Goal: Book appointment/travel/reservation

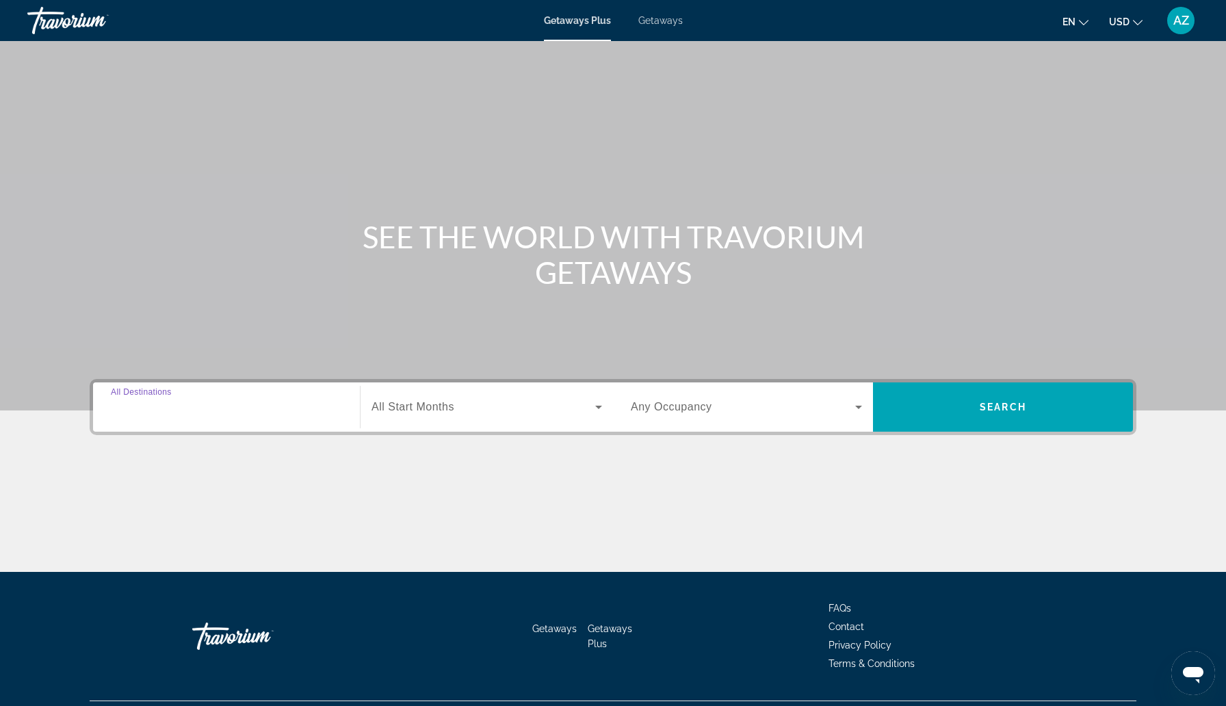
click at [206, 404] on input "Destination All Destinations" at bounding box center [226, 407] width 231 height 16
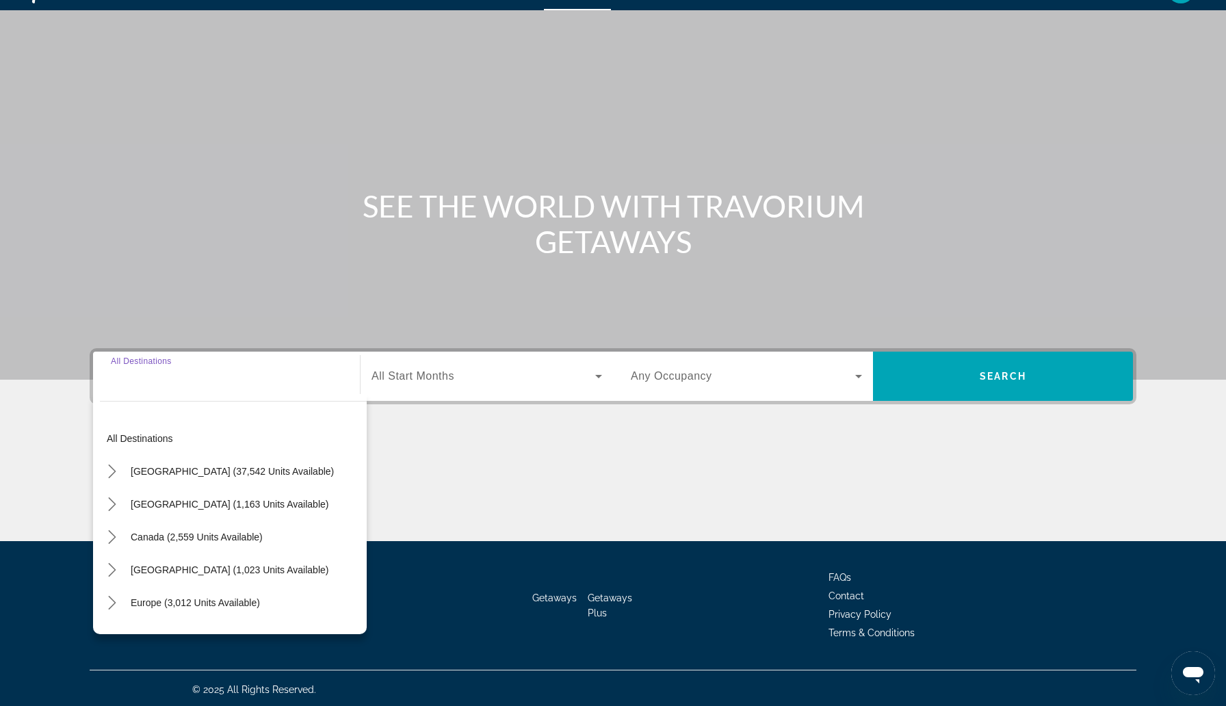
scroll to position [34, 0]
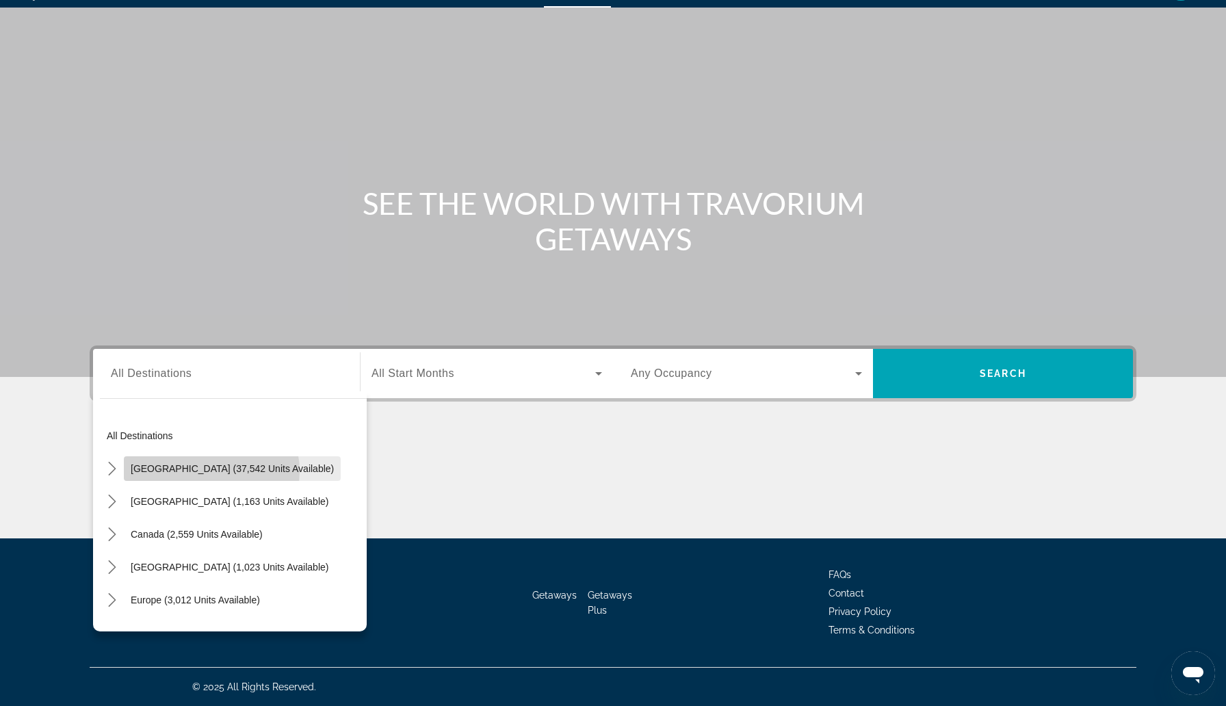
click at [208, 471] on span "[GEOGRAPHIC_DATA] (37,542 units available)" at bounding box center [232, 468] width 203 height 11
type input "**********"
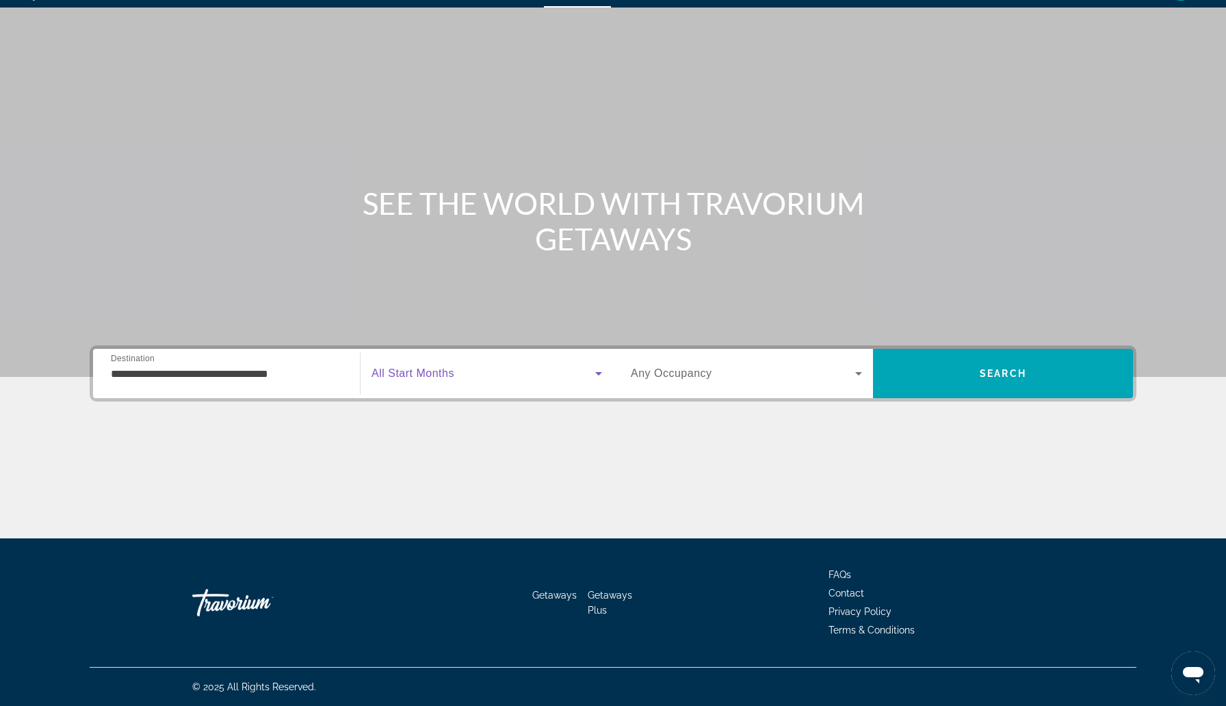
click at [602, 373] on icon "Search widget" at bounding box center [598, 373] width 16 height 16
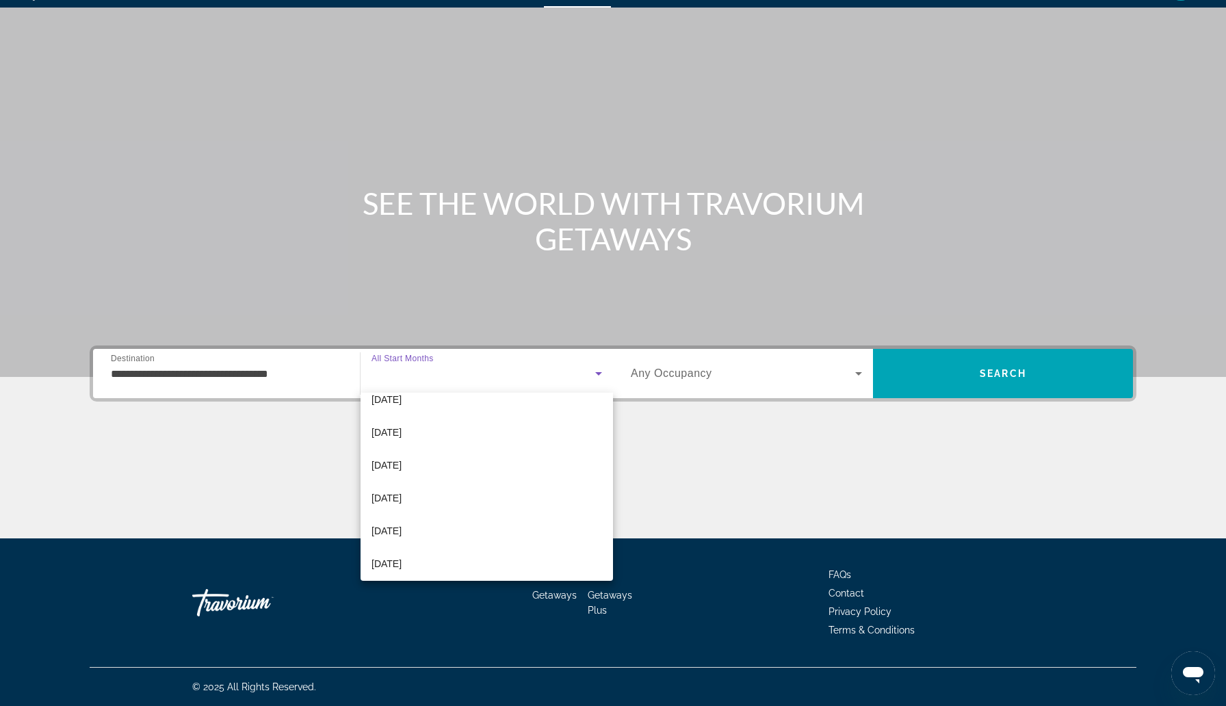
scroll to position [148, 0]
click at [380, 564] on span "[DATE]" at bounding box center [386, 561] width 30 height 16
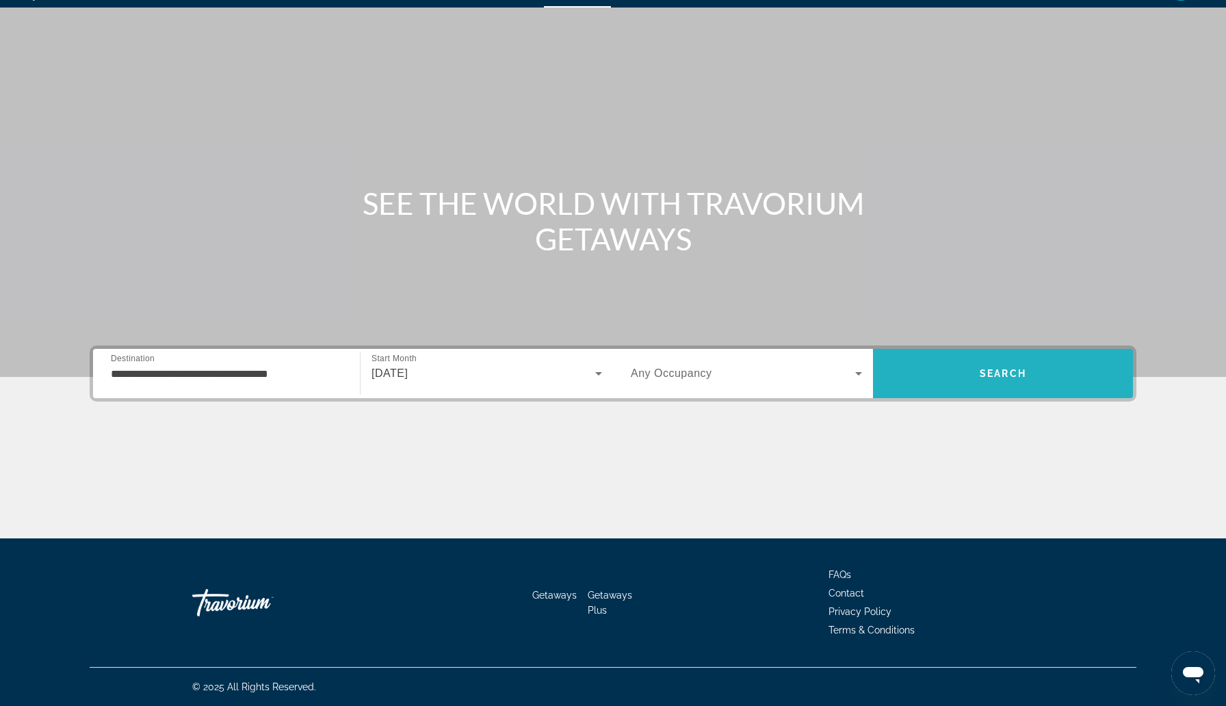
click at [1011, 378] on span "Search" at bounding box center [1002, 373] width 47 height 11
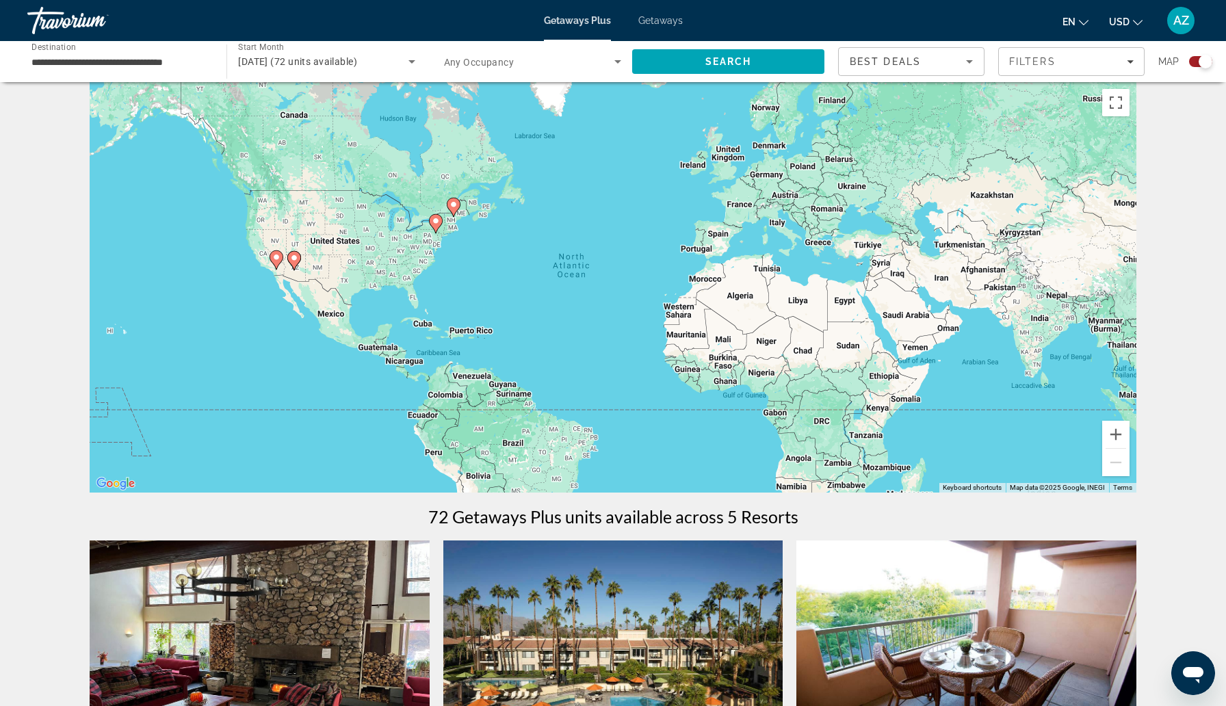
scroll to position [10, 0]
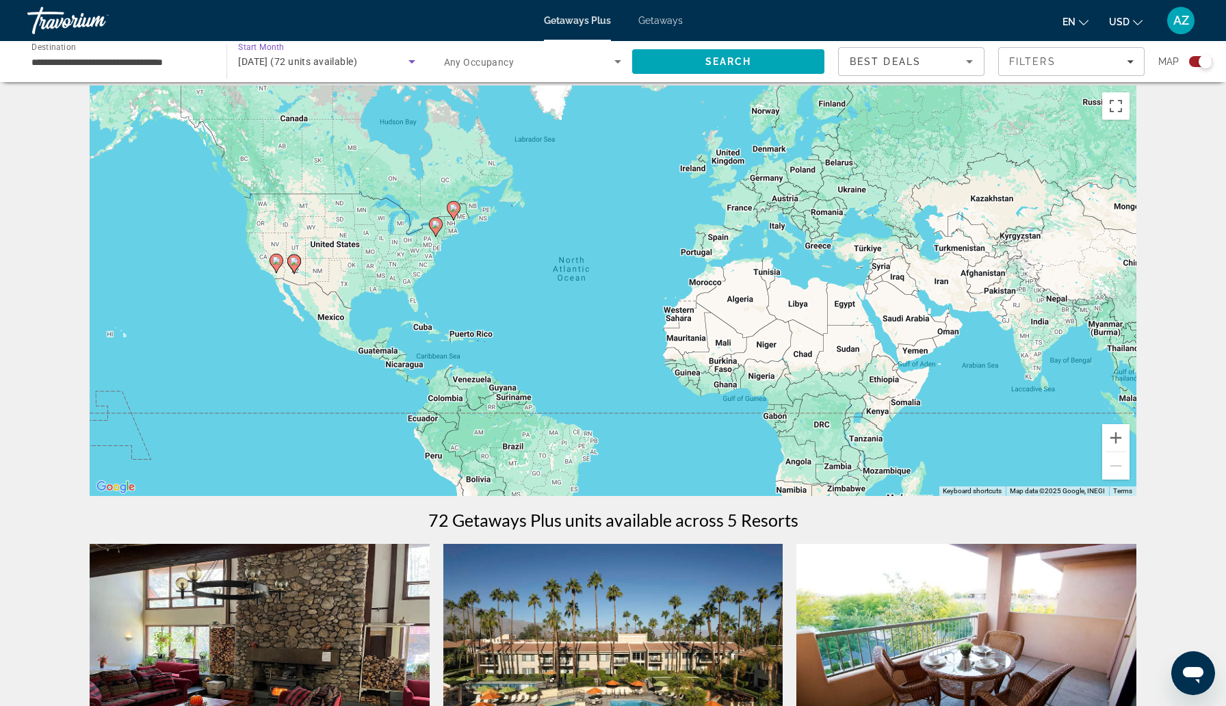
click at [410, 57] on icon "Search widget" at bounding box center [412, 61] width 16 height 16
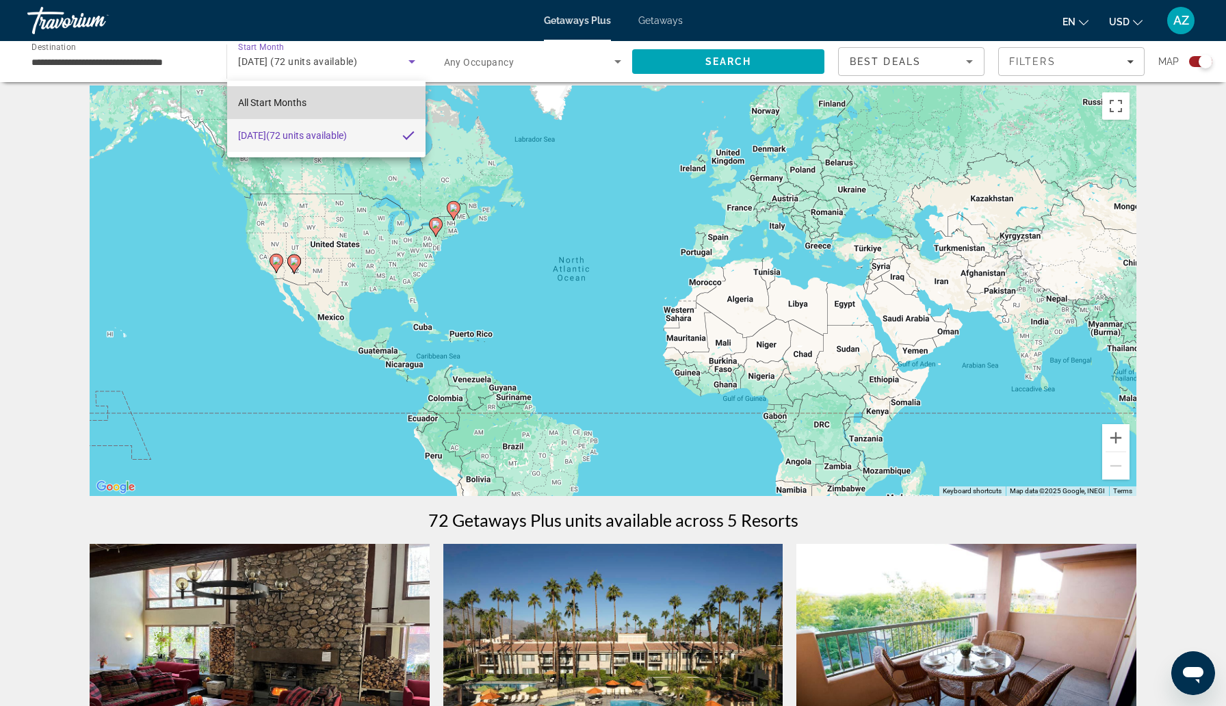
click at [306, 98] on span "All Start Months" at bounding box center [272, 102] width 68 height 11
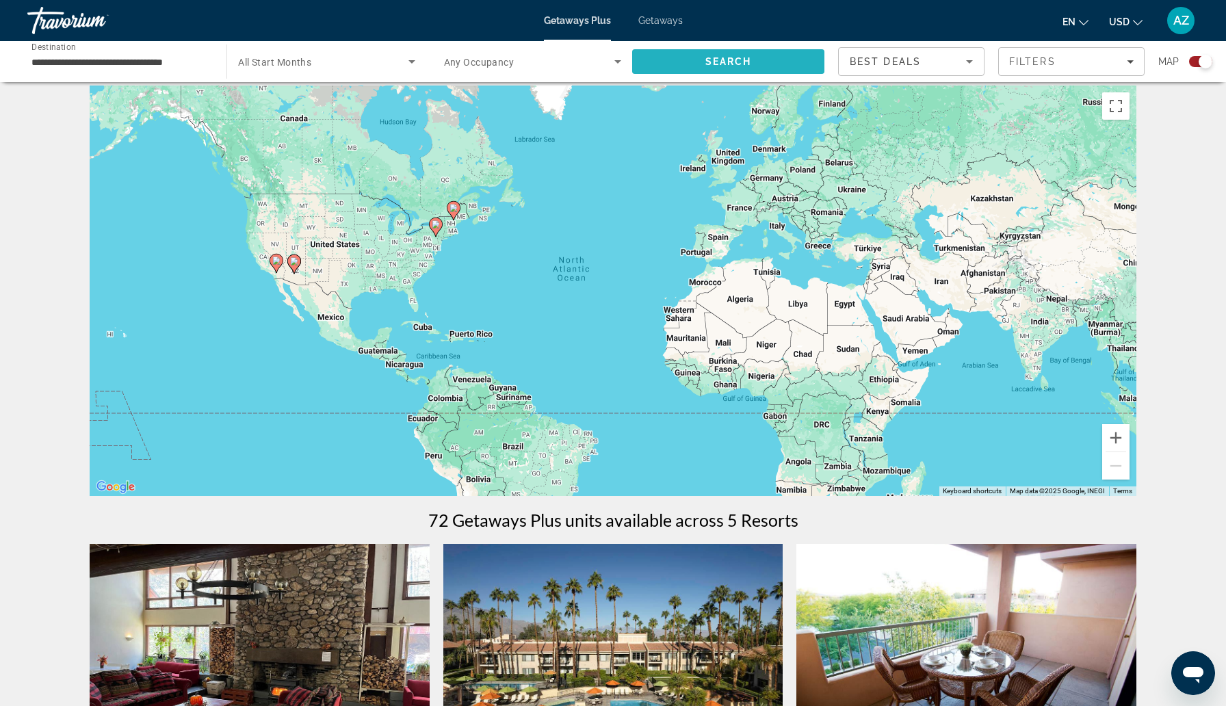
click at [726, 66] on span "Search" at bounding box center [728, 61] width 47 height 11
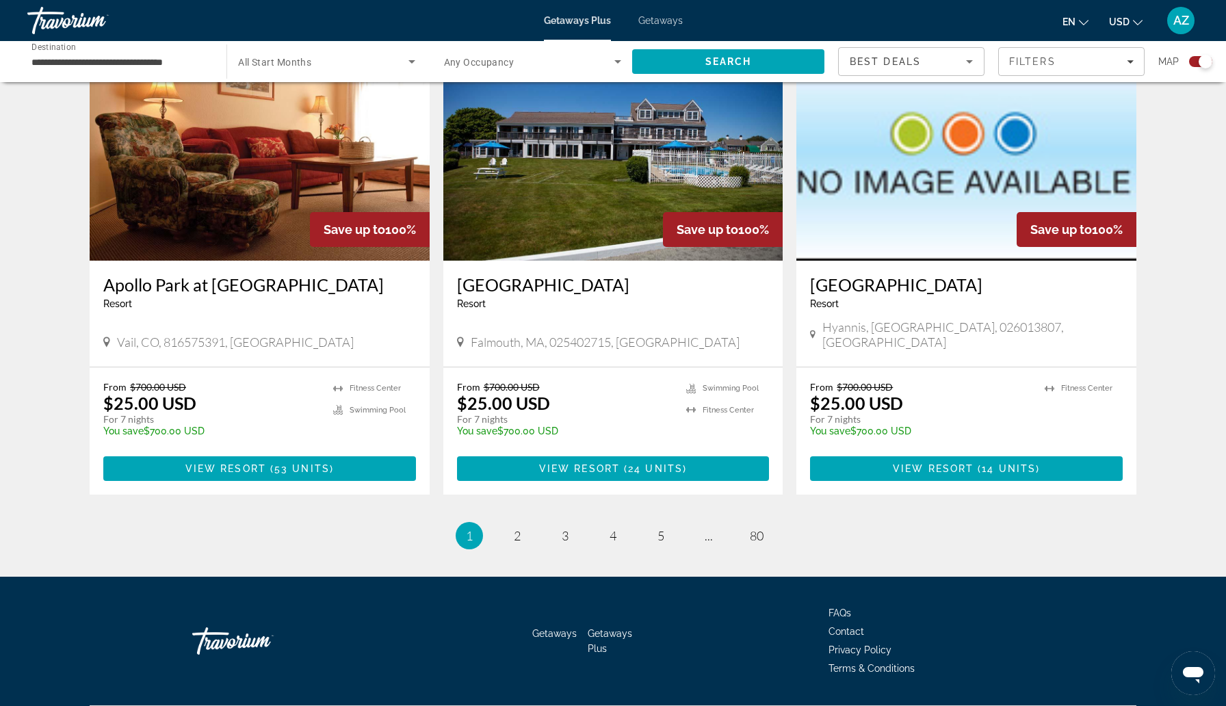
scroll to position [1931, 0]
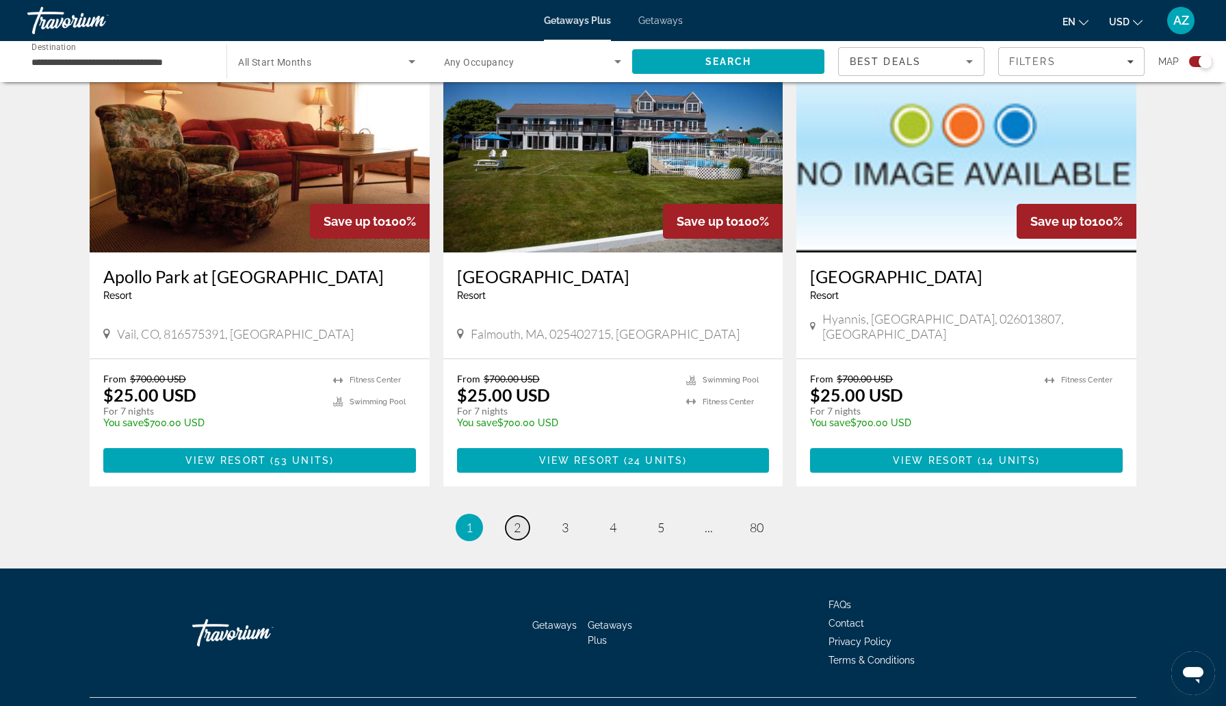
click at [520, 520] on span "2" at bounding box center [517, 527] width 7 height 15
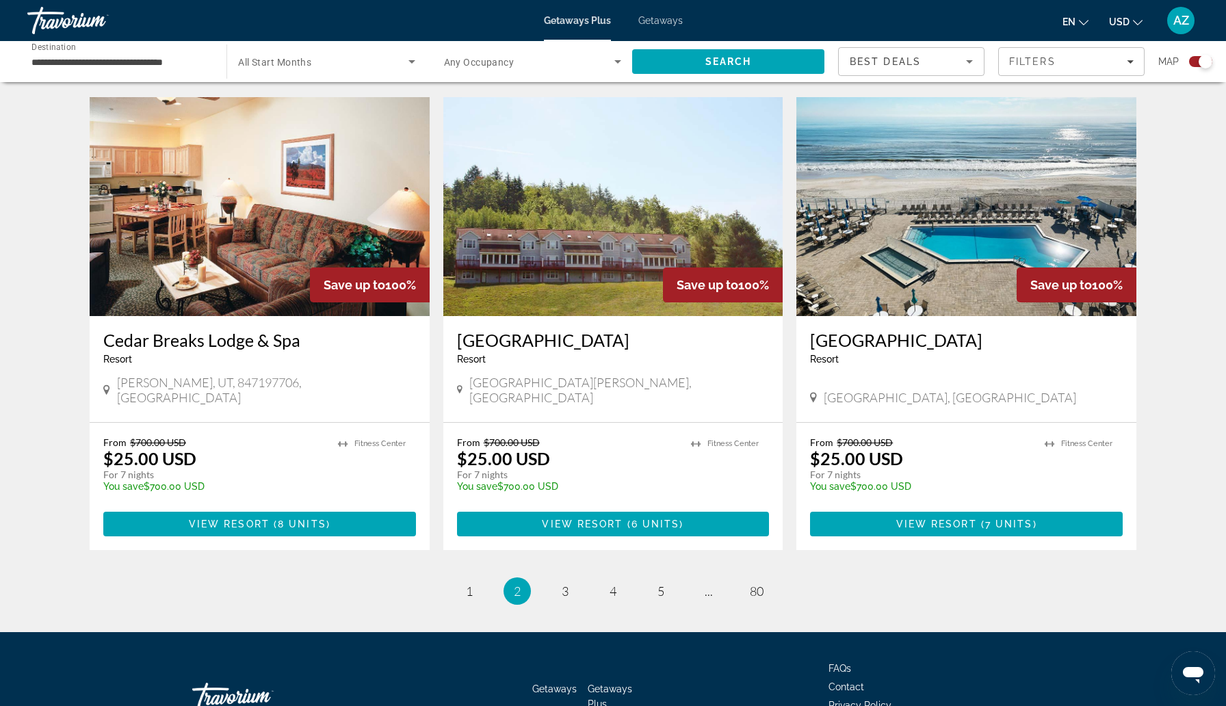
scroll to position [1925, 0]
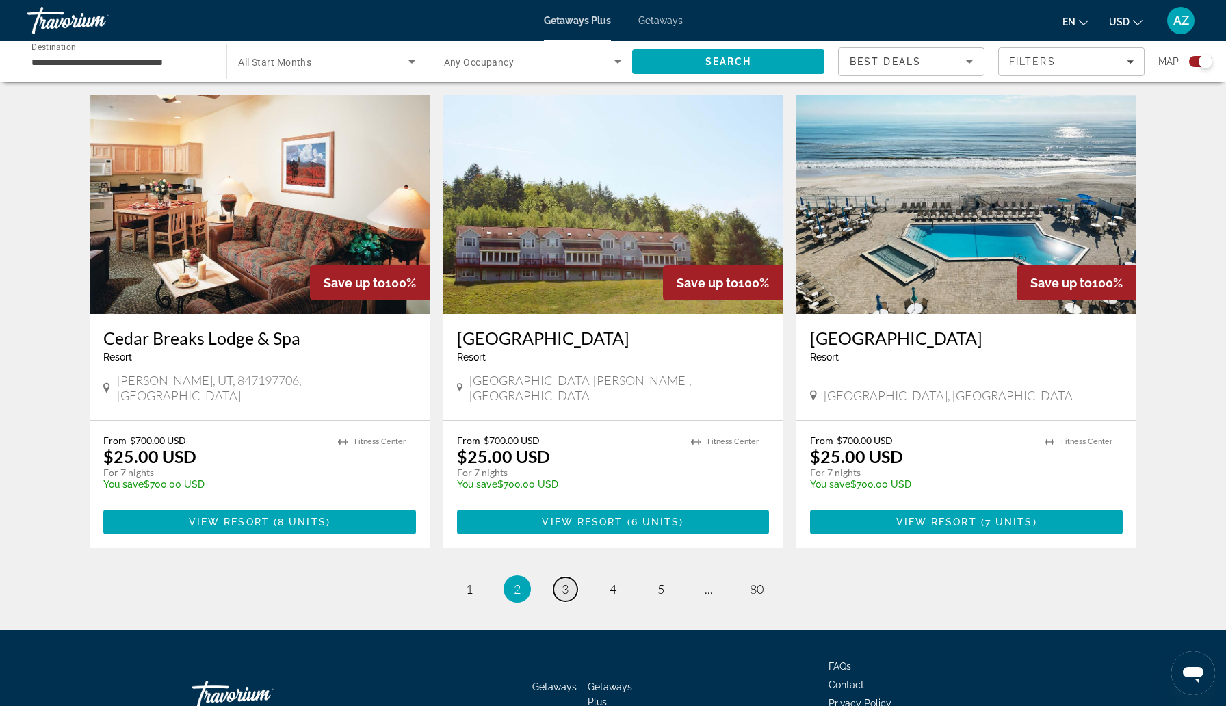
click at [568, 581] on span "3" at bounding box center [564, 588] width 7 height 15
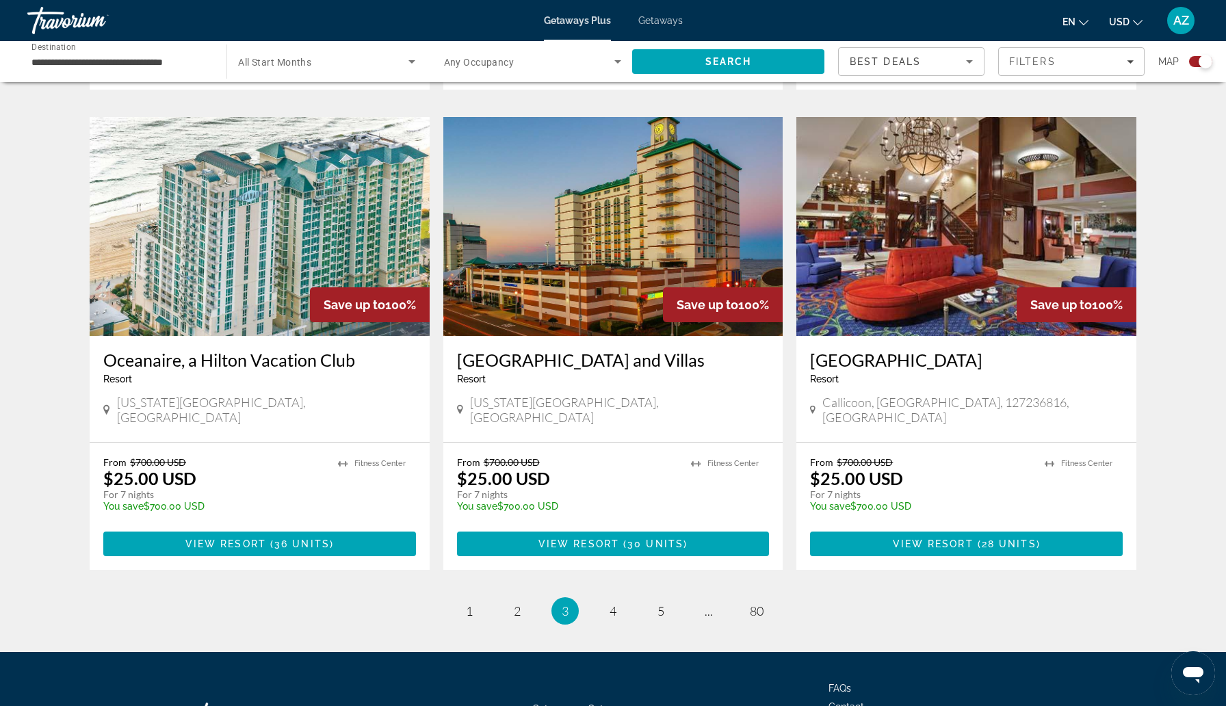
scroll to position [1972, 0]
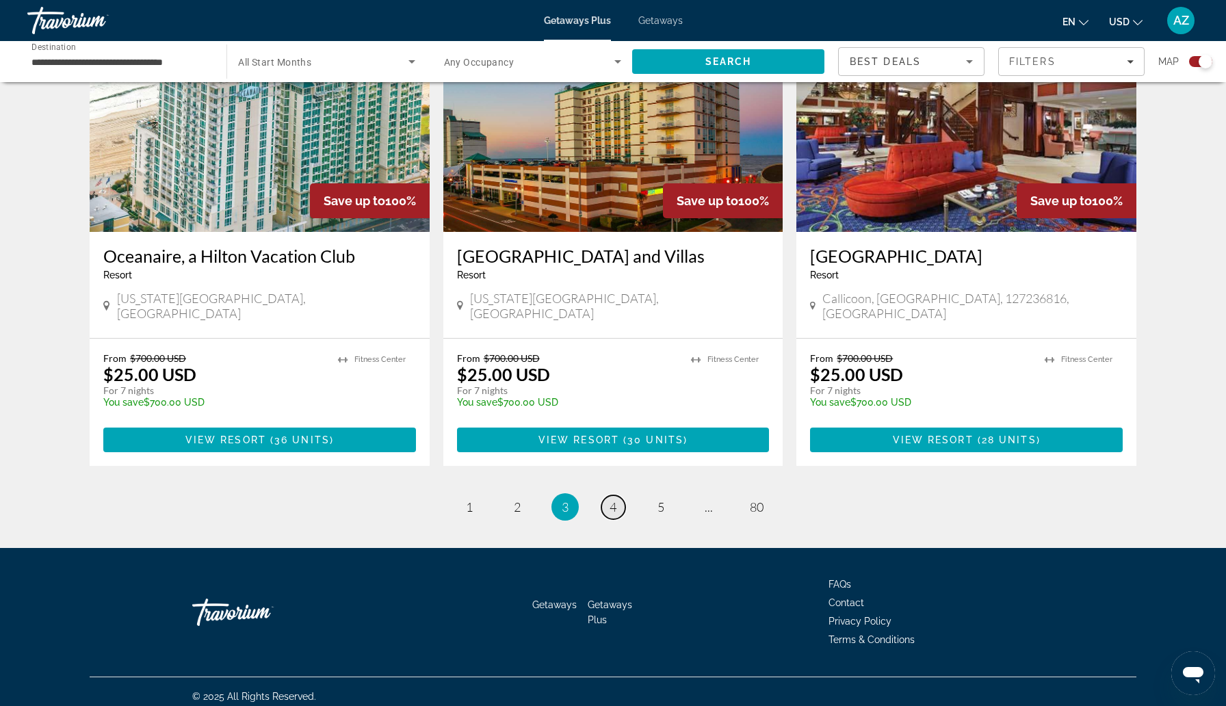
click at [609, 503] on link "page 4" at bounding box center [613, 507] width 24 height 24
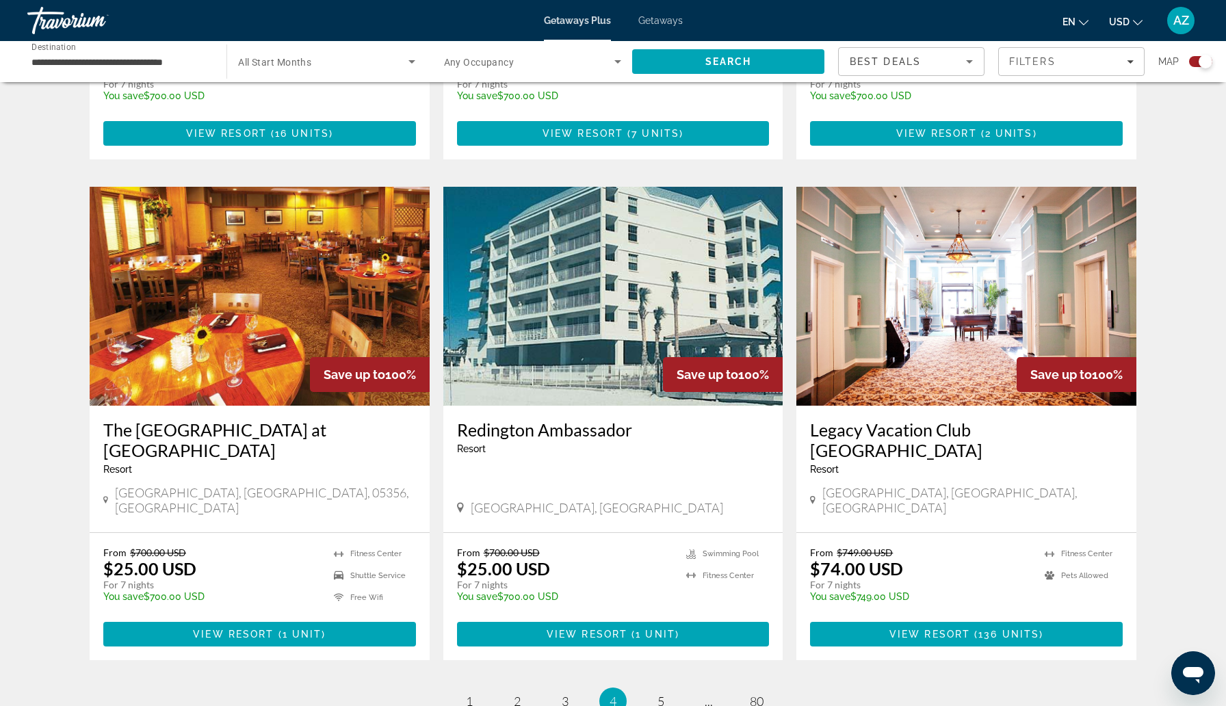
scroll to position [1845, 0]
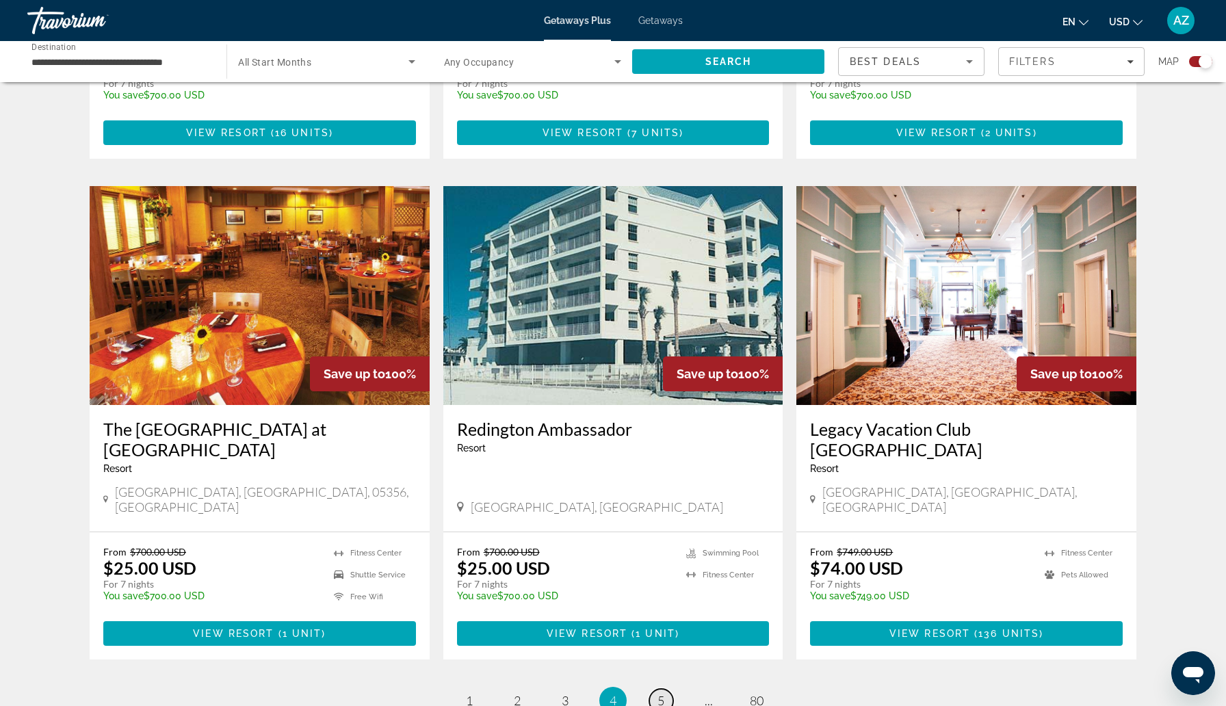
click at [666, 689] on link "page 5" at bounding box center [661, 701] width 24 height 24
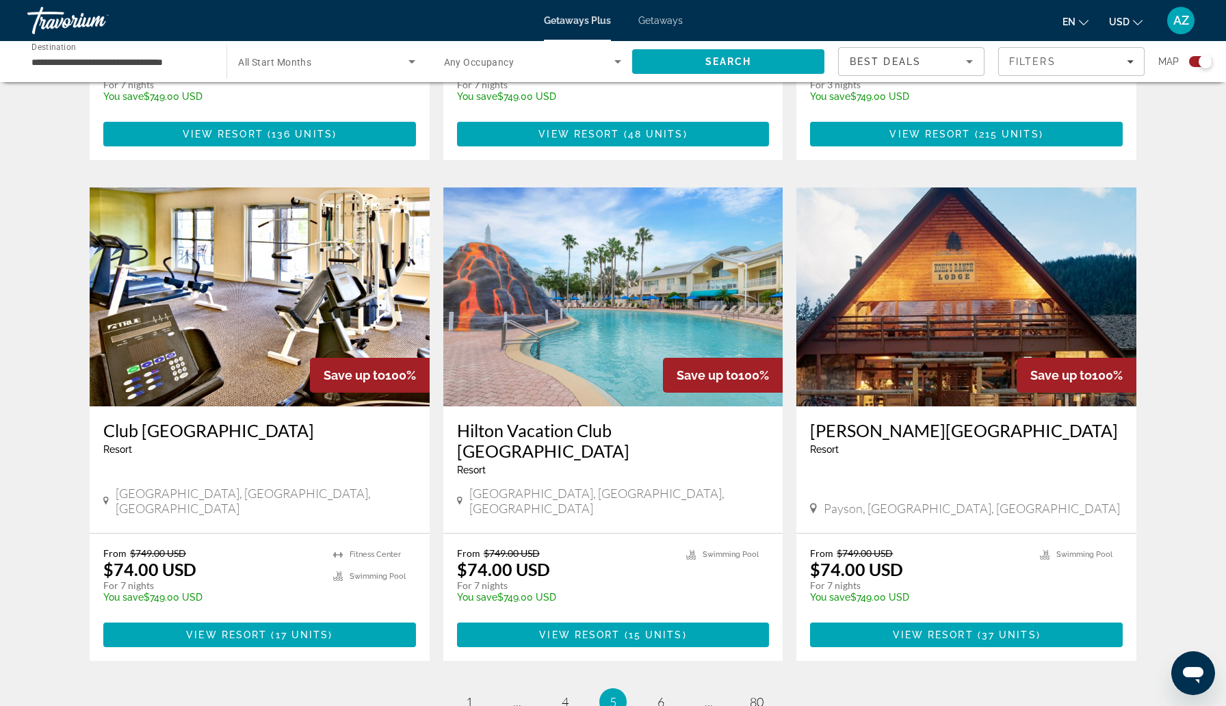
scroll to position [2013, 0]
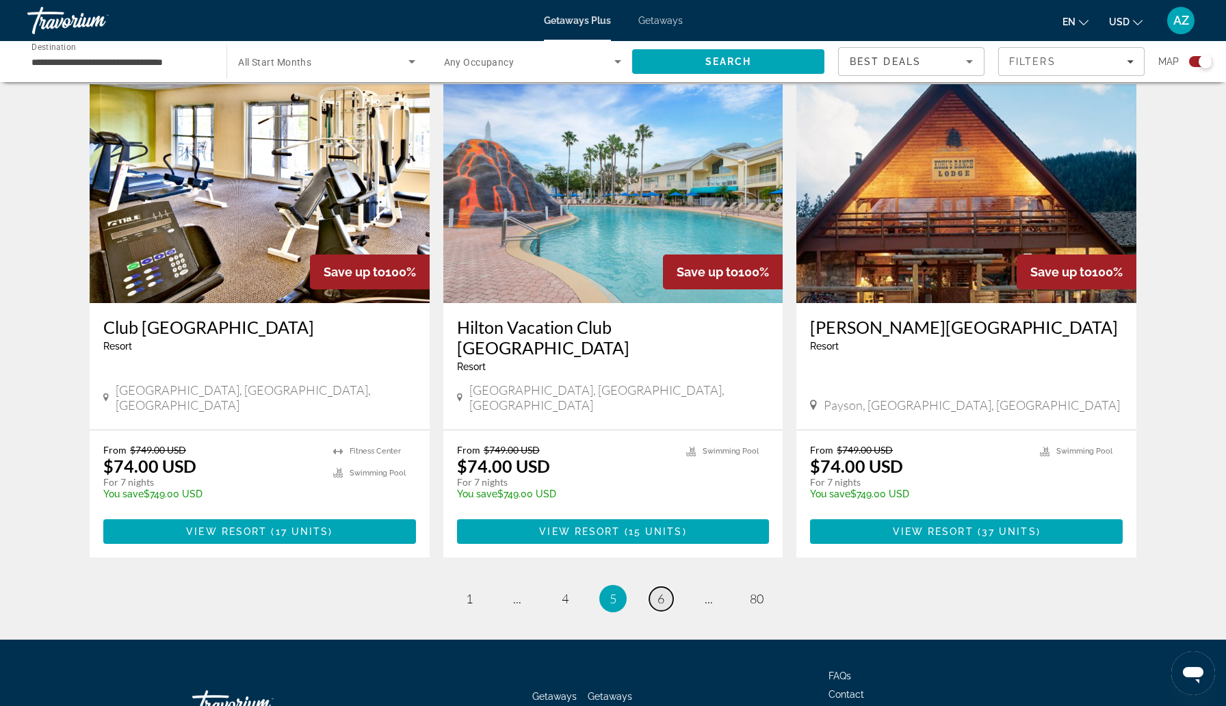
click at [662, 591] on span "6" at bounding box center [660, 598] width 7 height 15
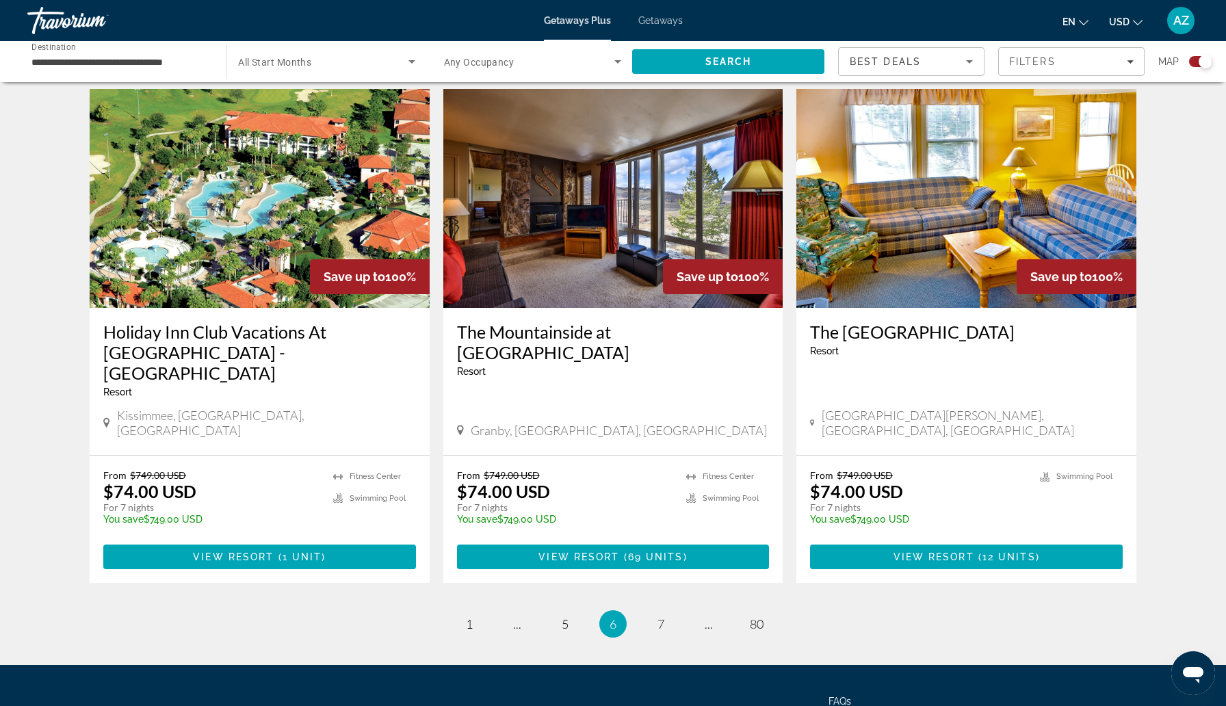
scroll to position [1972, 0]
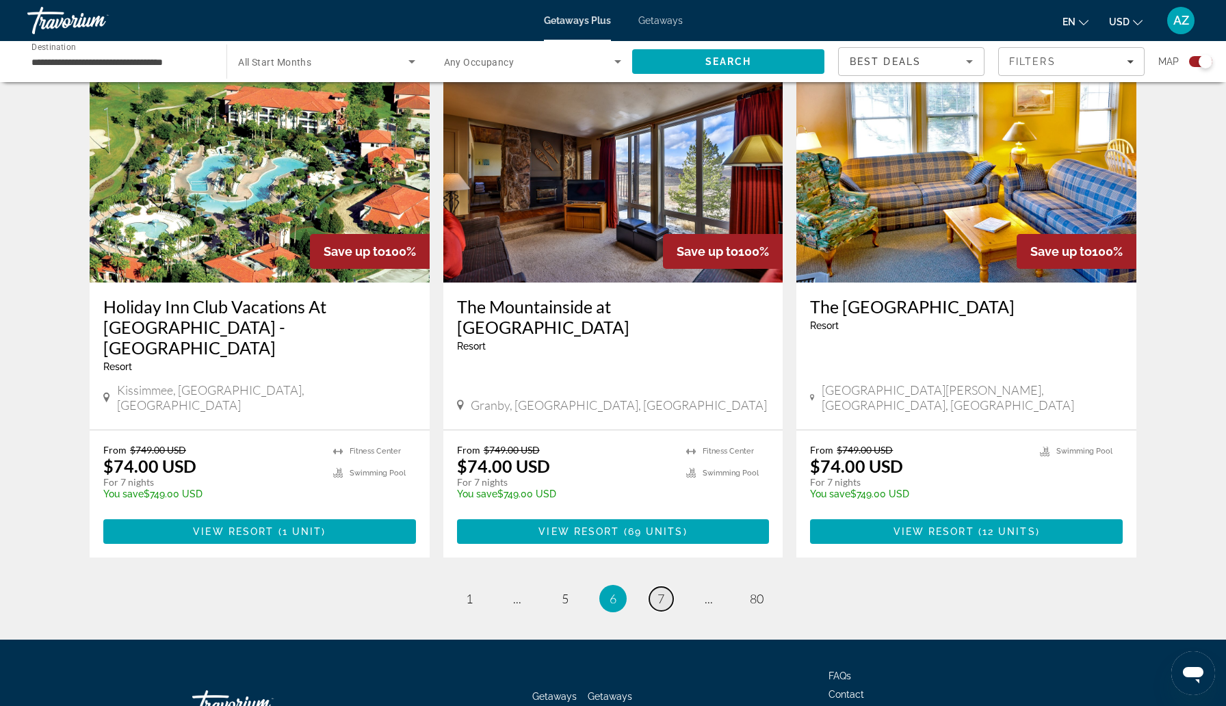
click at [659, 591] on span "7" at bounding box center [660, 598] width 7 height 15
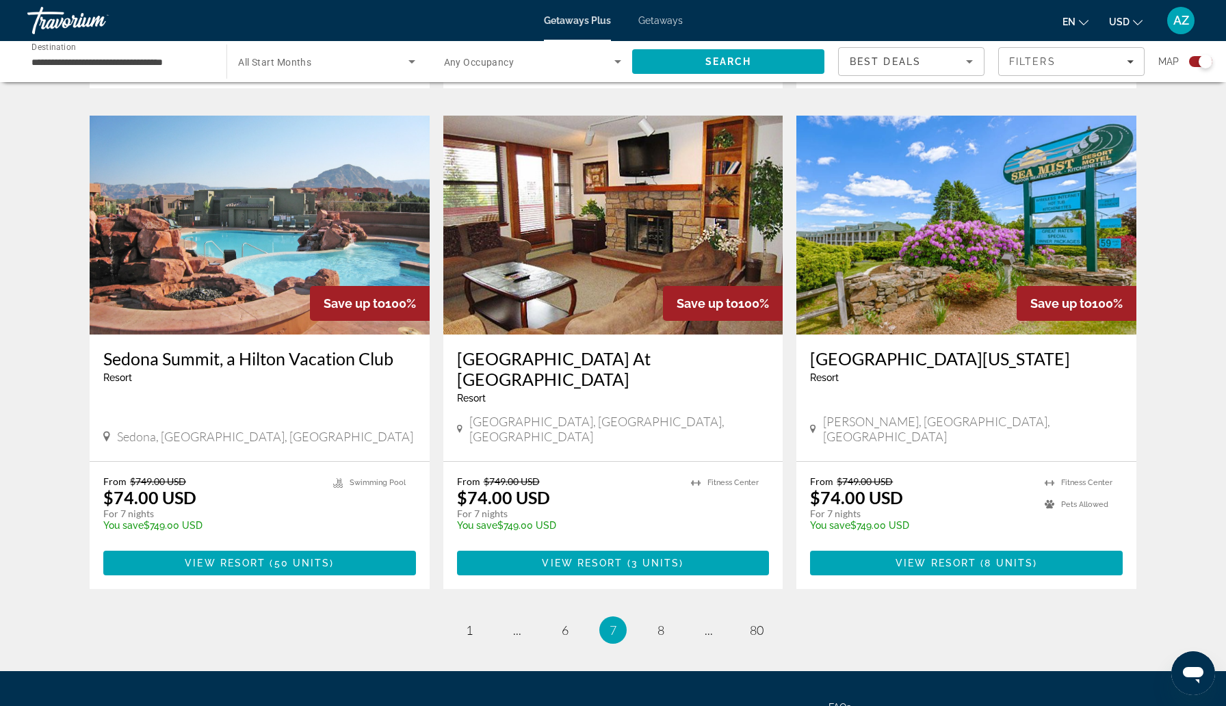
scroll to position [1919, 0]
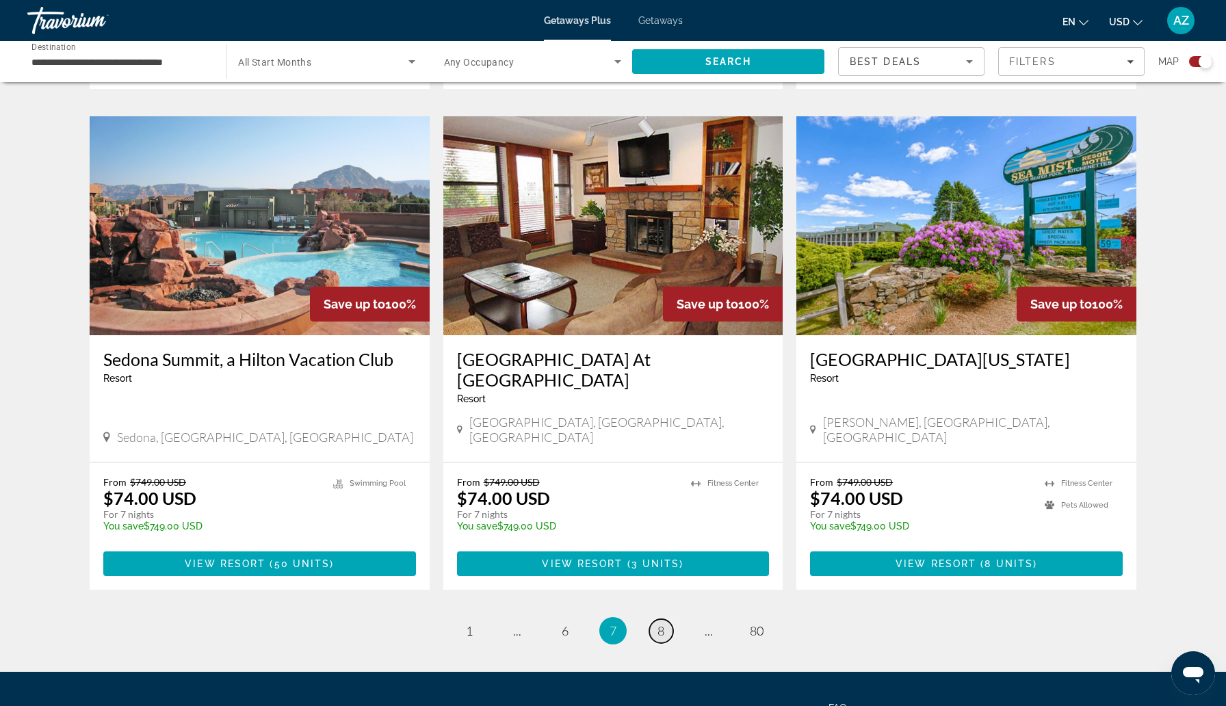
click at [661, 623] on span "8" at bounding box center [660, 630] width 7 height 15
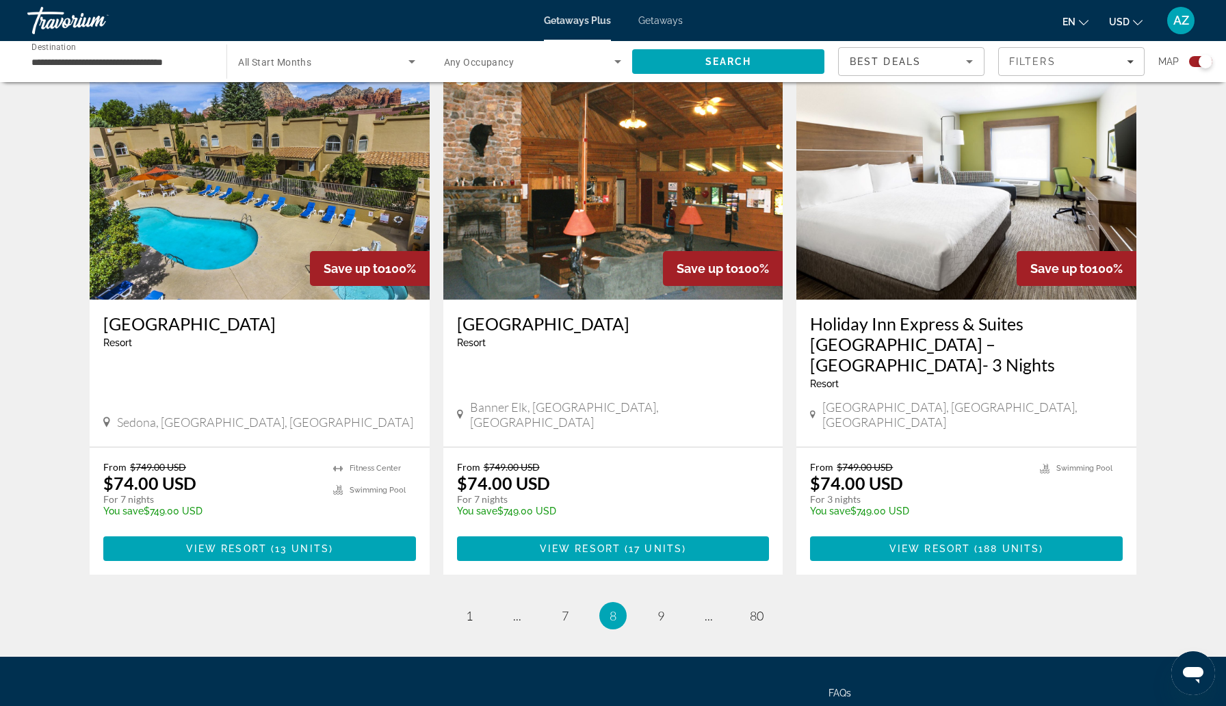
scroll to position [1992, 0]
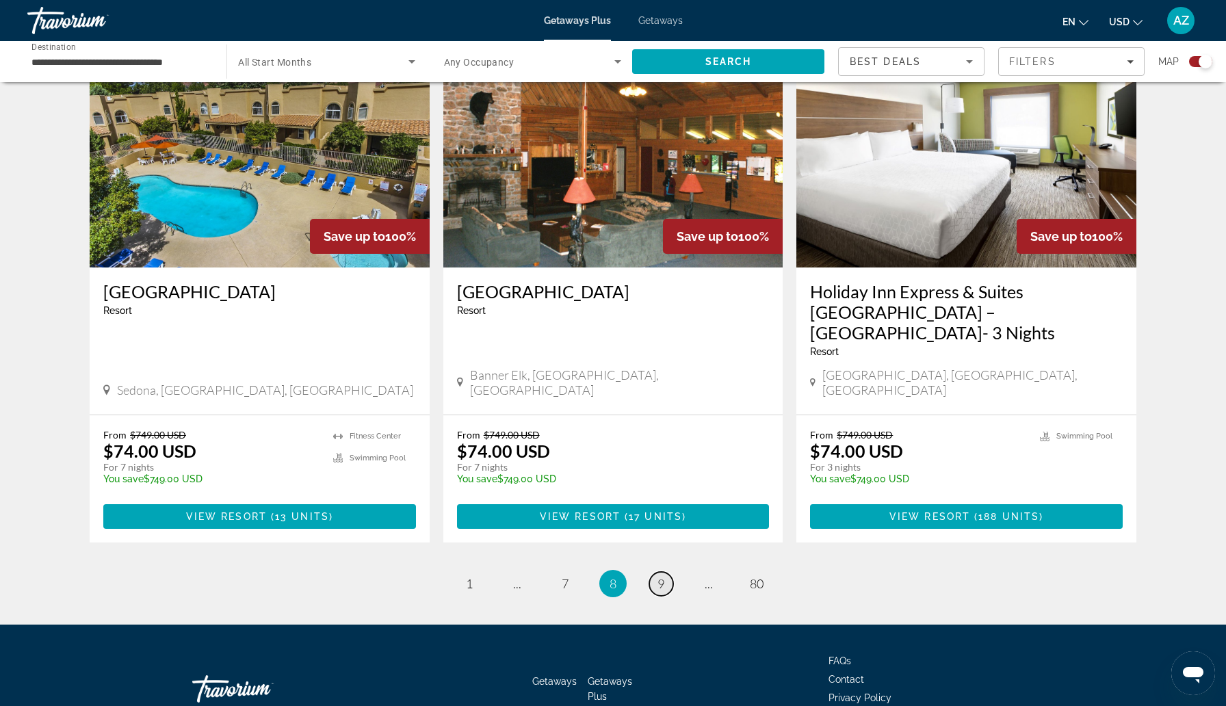
click at [665, 572] on link "page 9" at bounding box center [661, 584] width 24 height 24
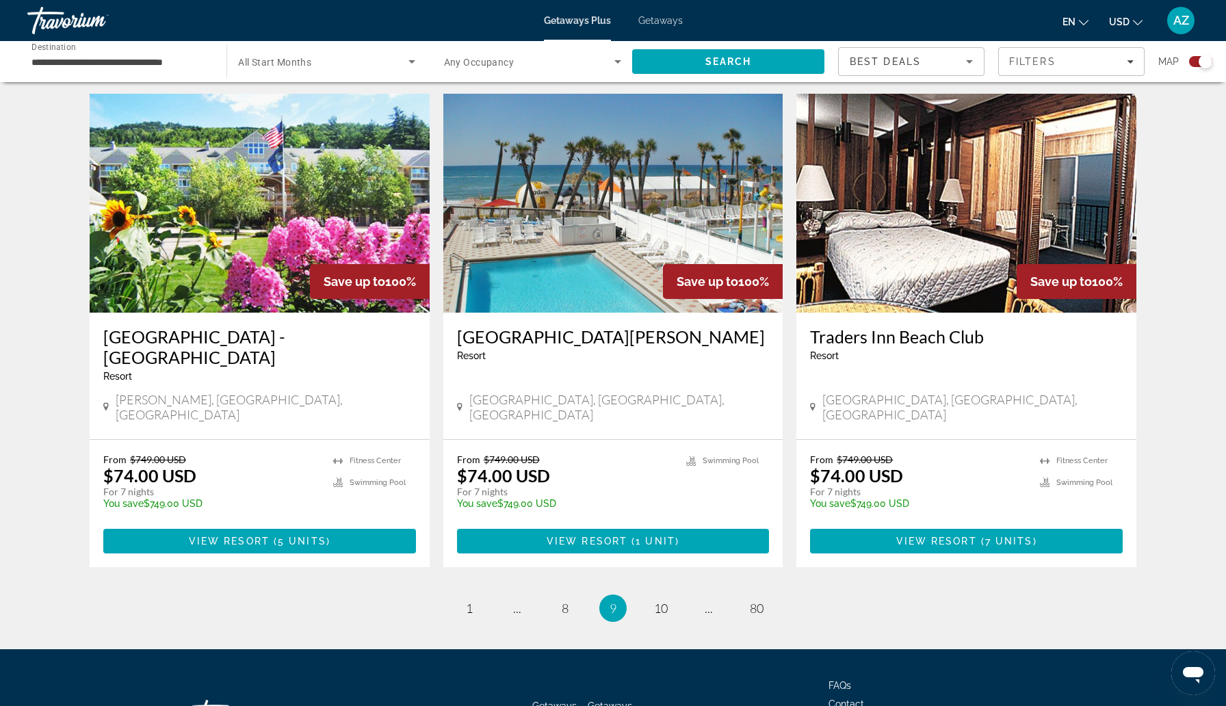
scroll to position [1972, 0]
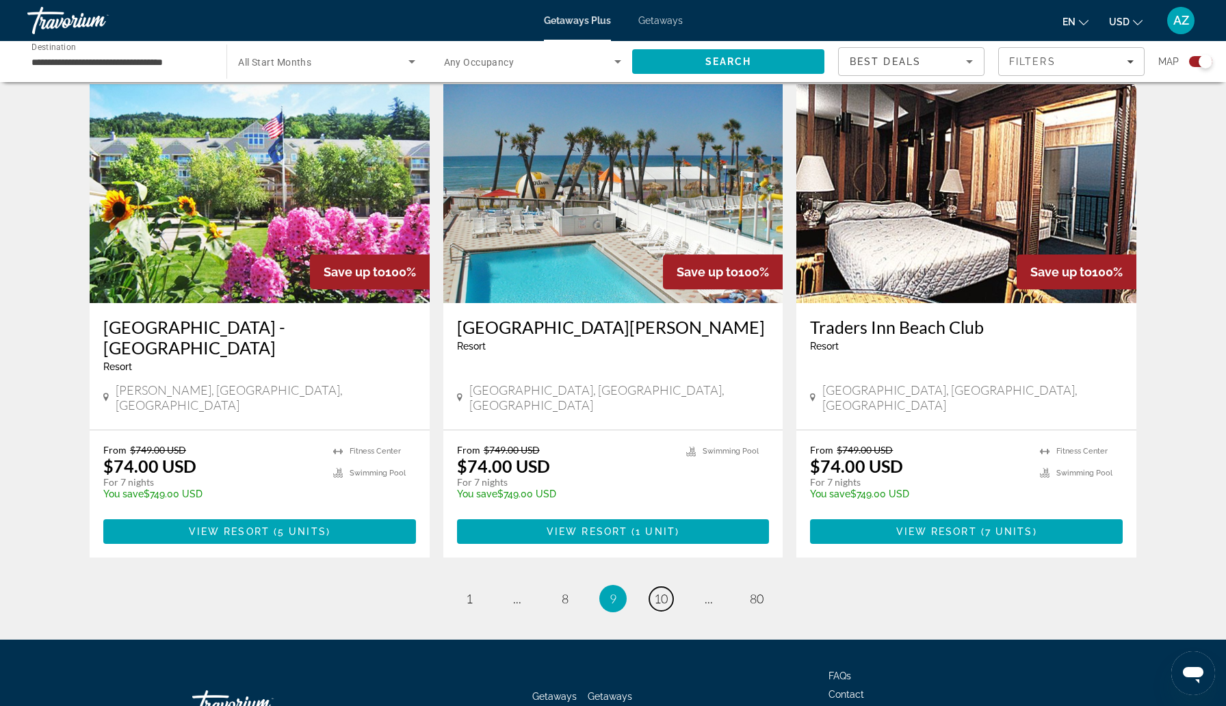
click at [665, 591] on span "10" at bounding box center [661, 598] width 14 height 15
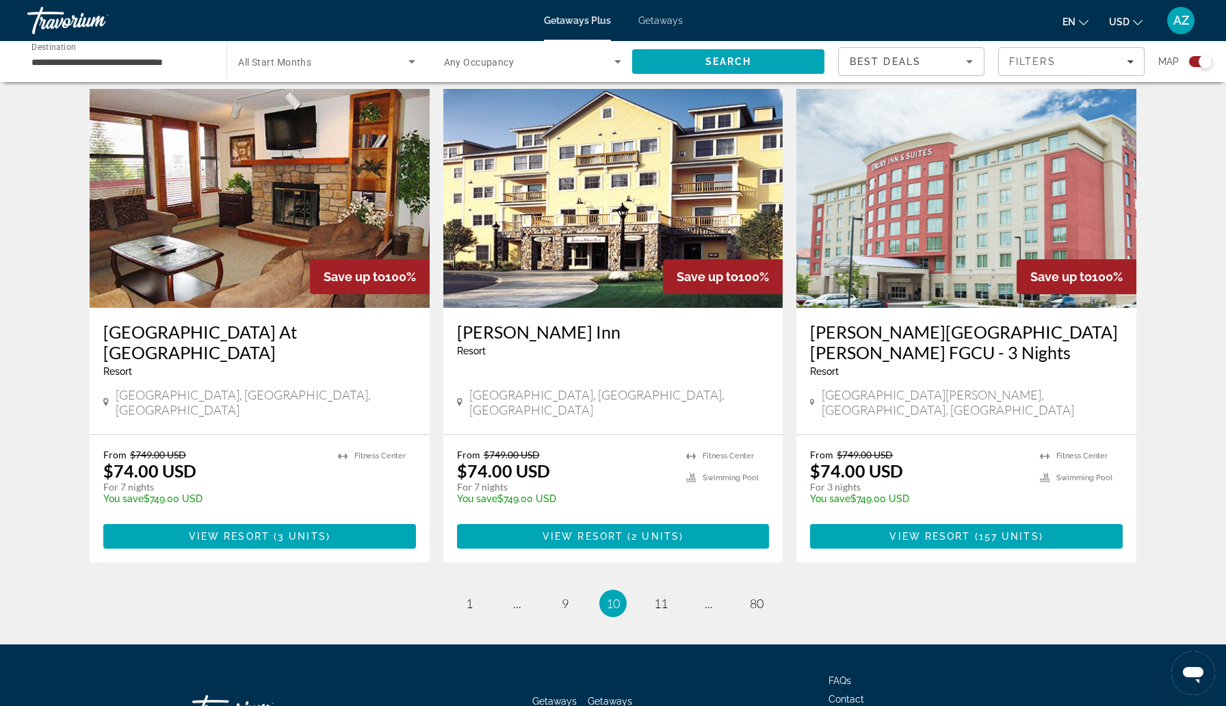
scroll to position [1972, 0]
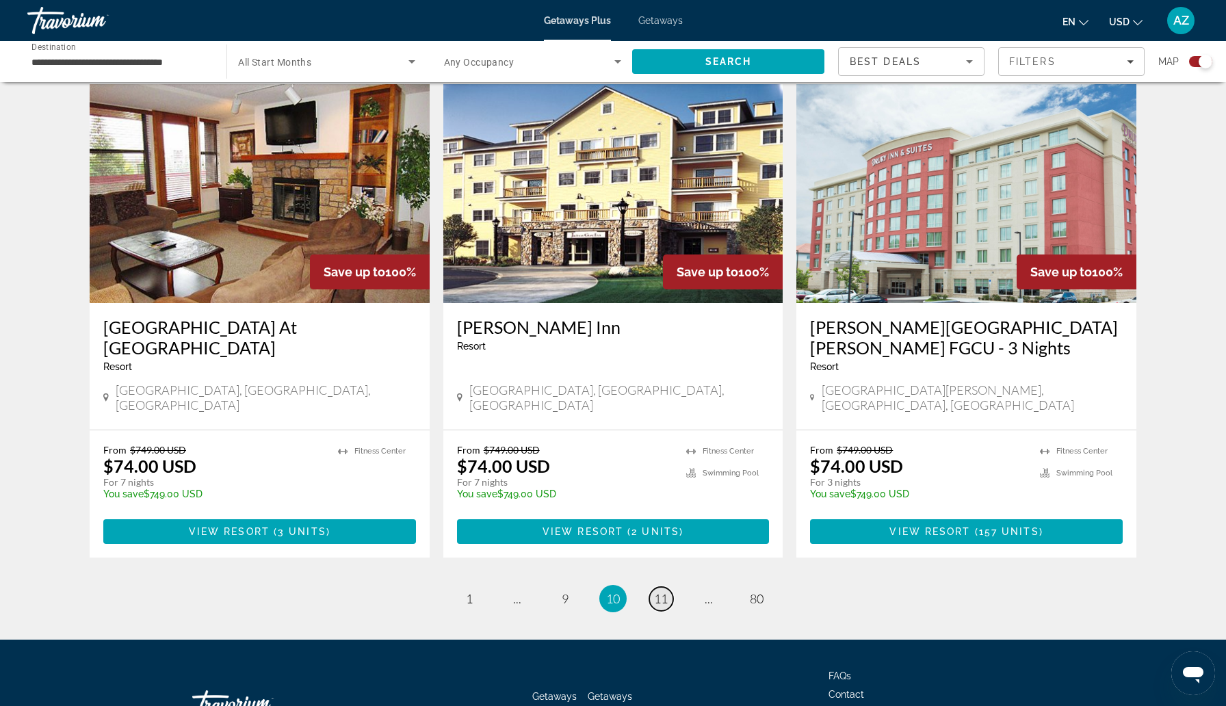
click at [663, 591] on span "11" at bounding box center [661, 598] width 14 height 15
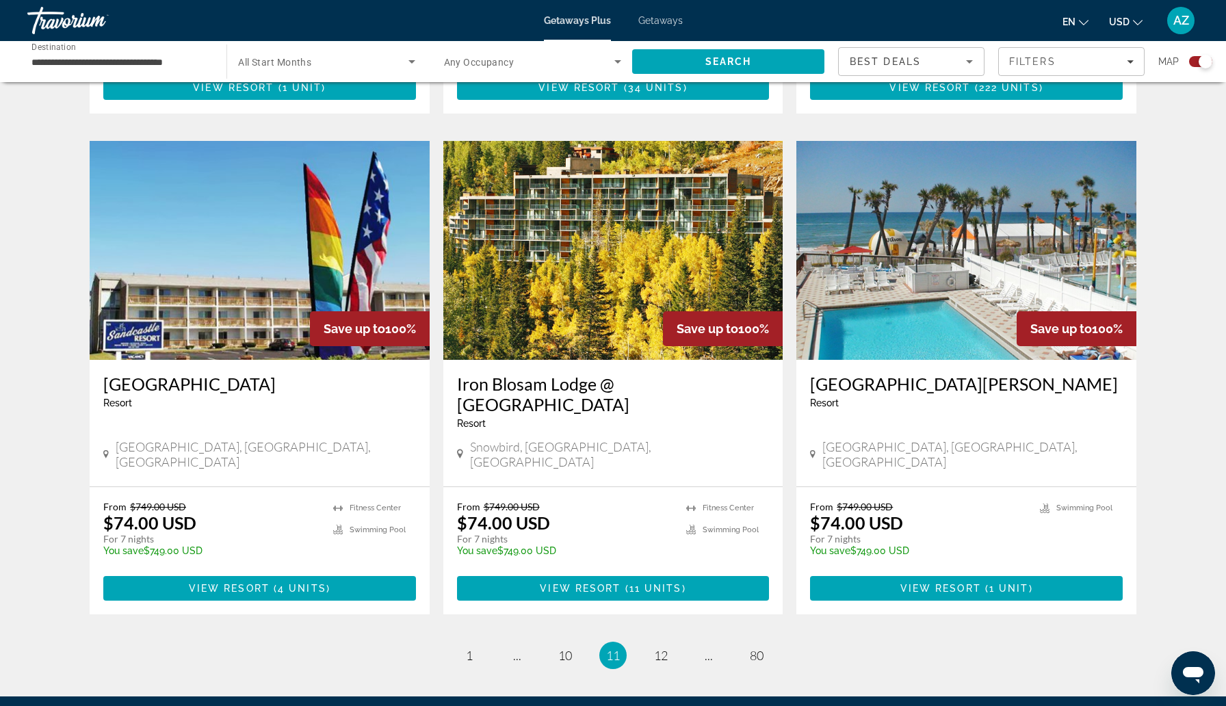
scroll to position [1951, 0]
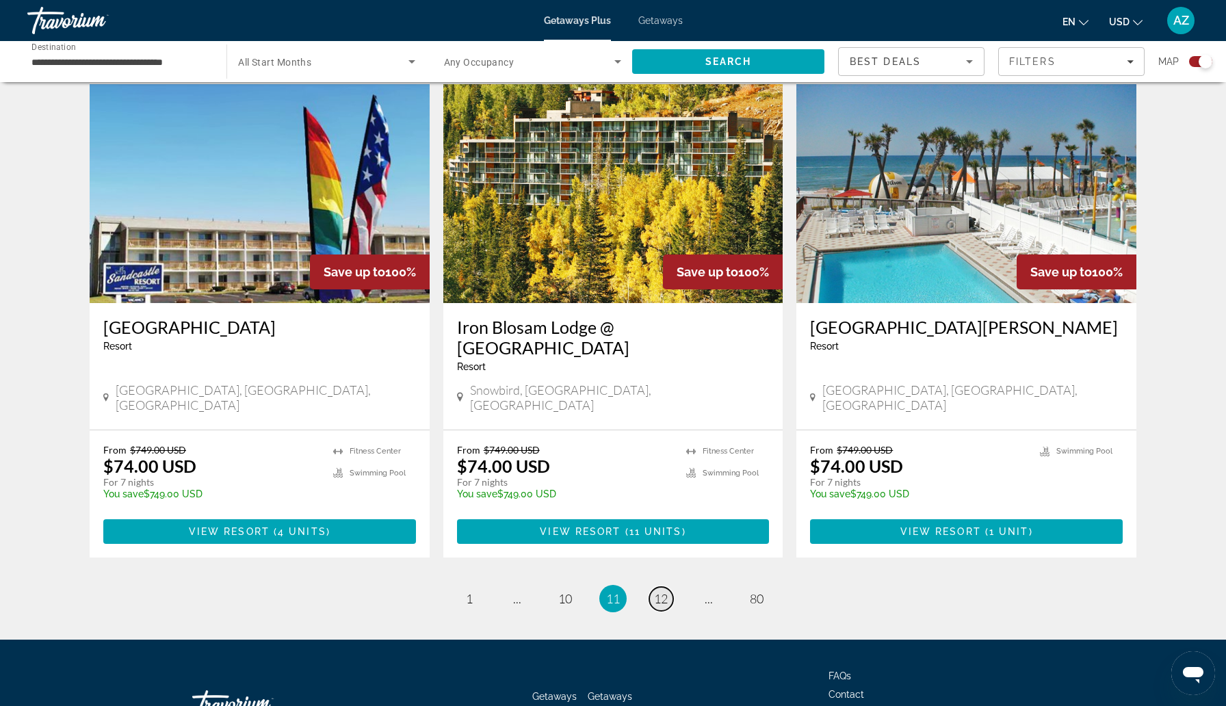
click at [665, 591] on span "12" at bounding box center [661, 598] width 14 height 15
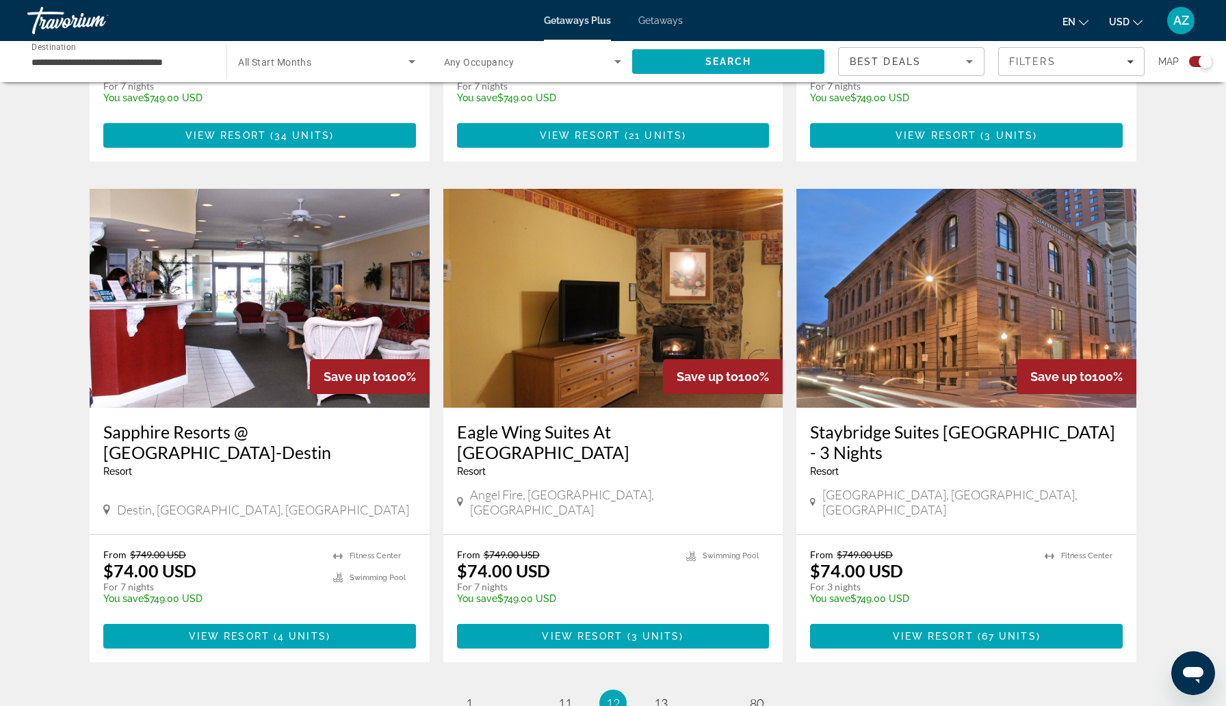
scroll to position [1972, 0]
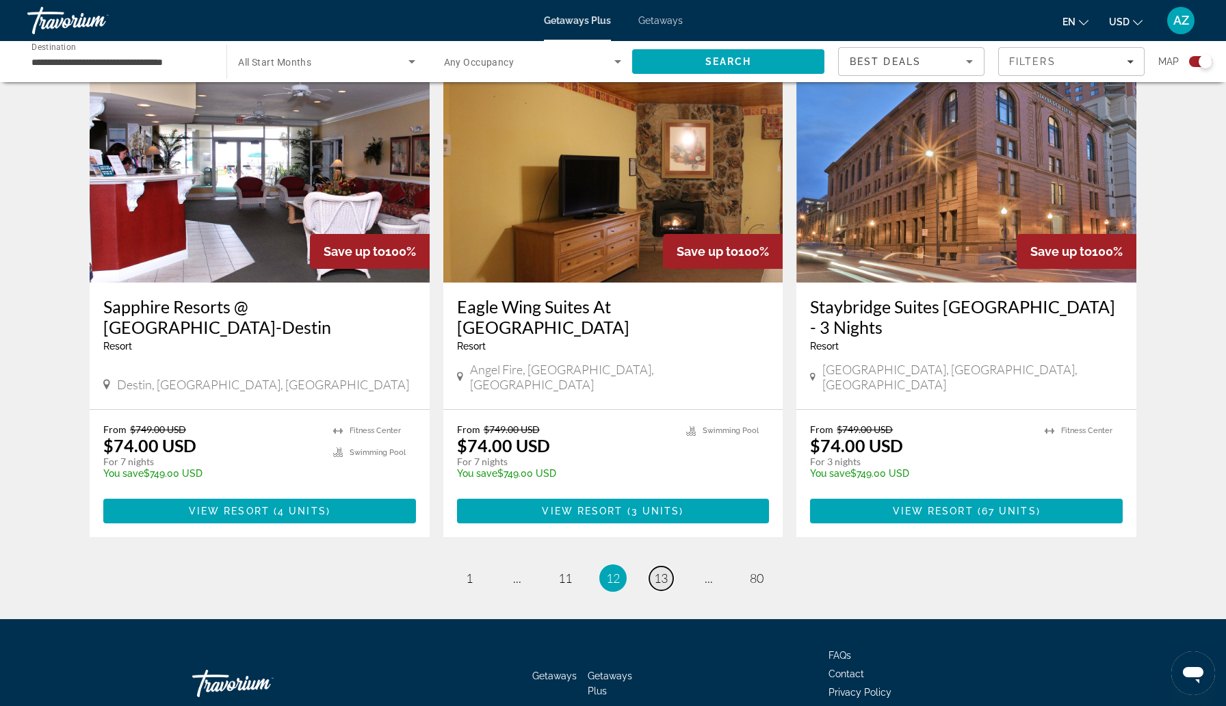
click at [665, 570] on span "13" at bounding box center [661, 577] width 14 height 15
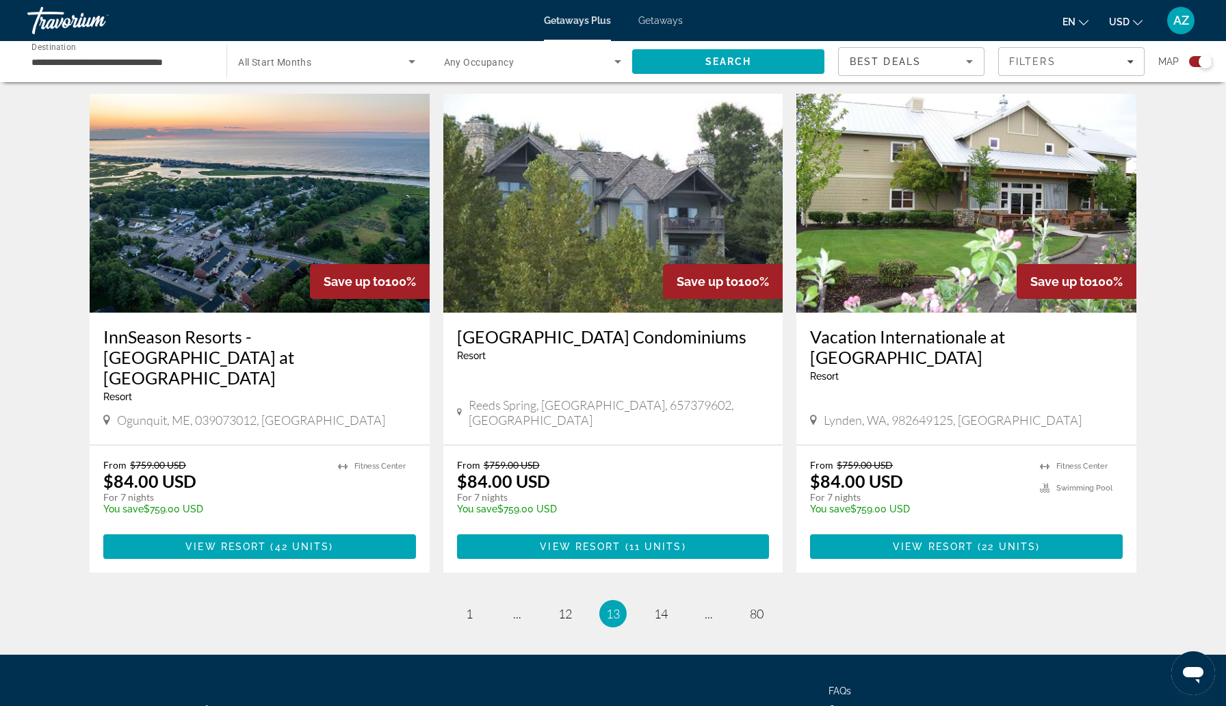
scroll to position [1992, 0]
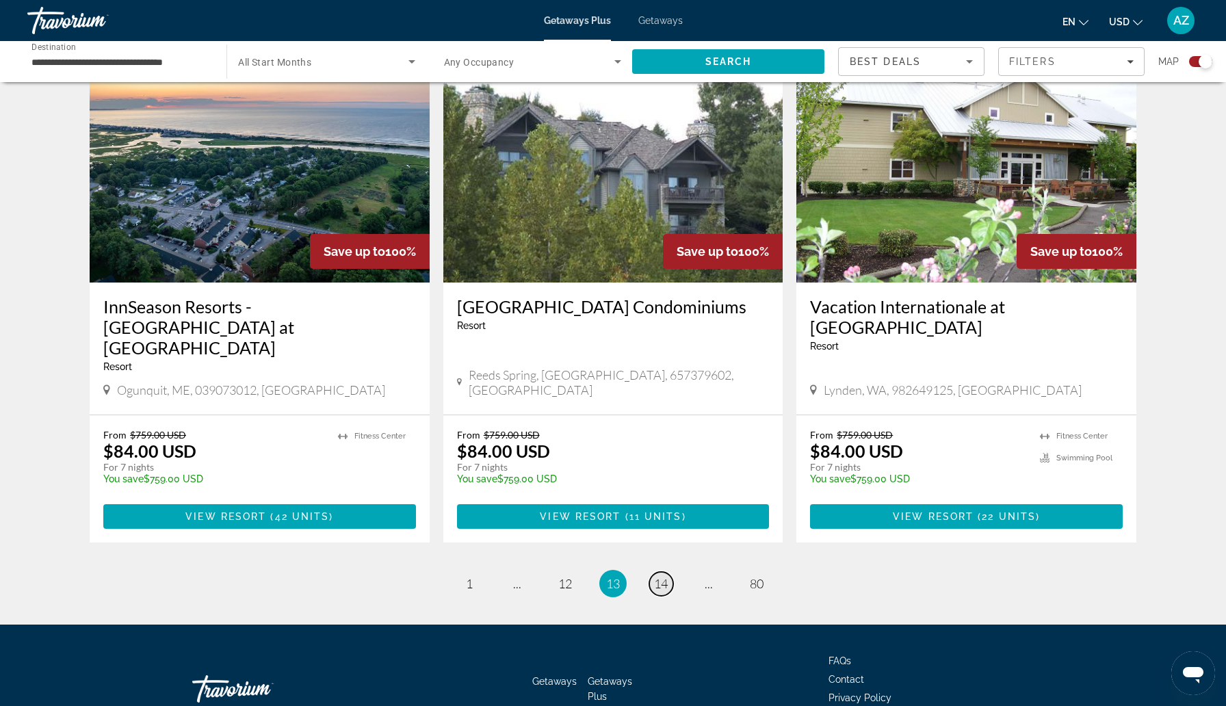
click at [668, 572] on link "page 14" at bounding box center [661, 584] width 24 height 24
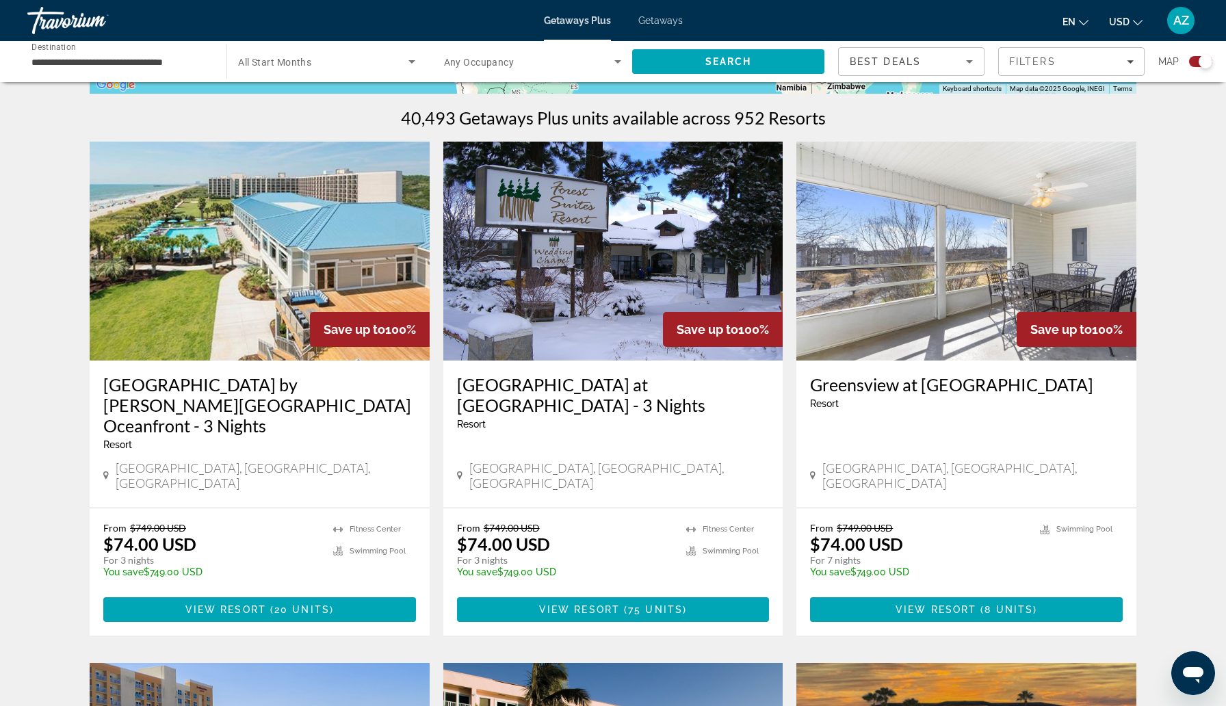
scroll to position [415, 0]
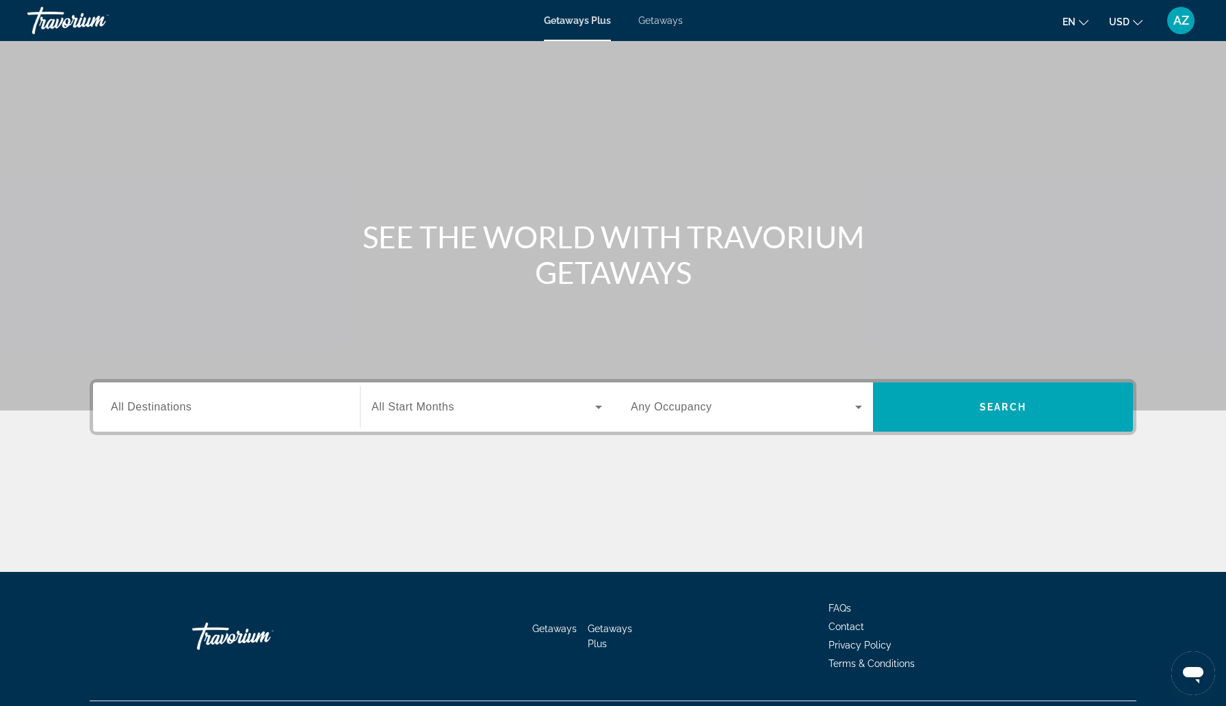
click at [572, 23] on span "Getaways Plus" at bounding box center [577, 20] width 67 height 11
click at [194, 401] on input "Destination All Destinations" at bounding box center [226, 407] width 231 height 16
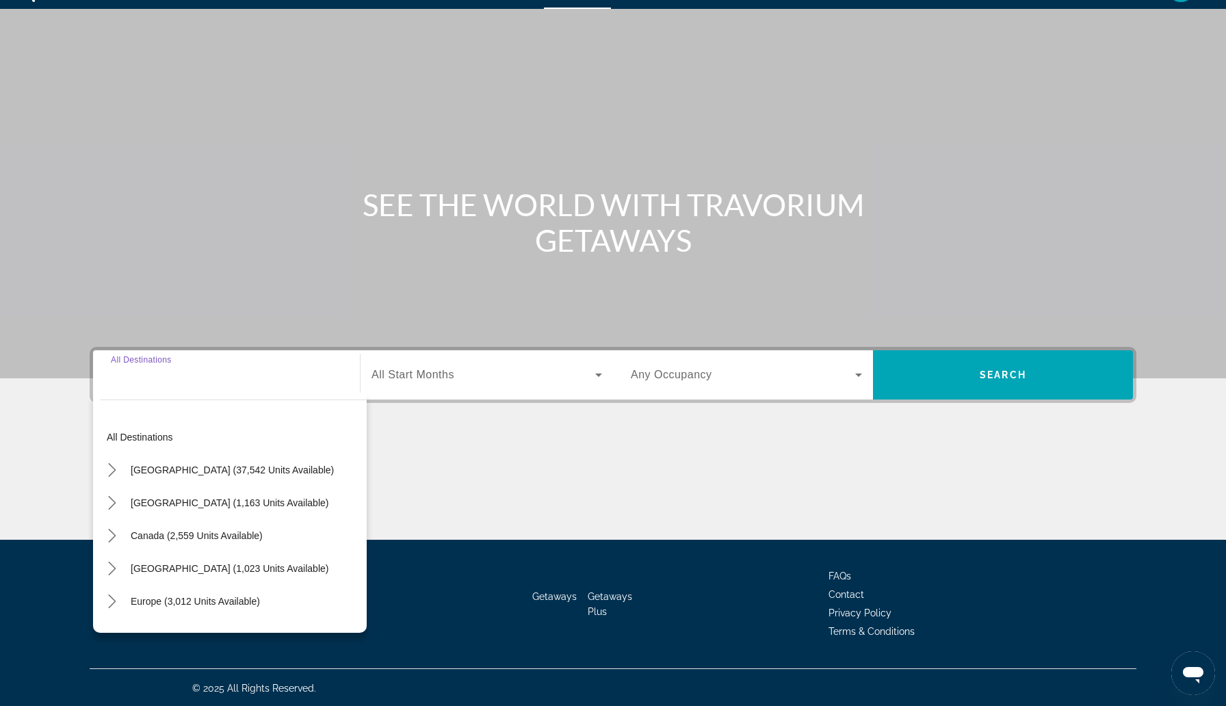
scroll to position [34, 0]
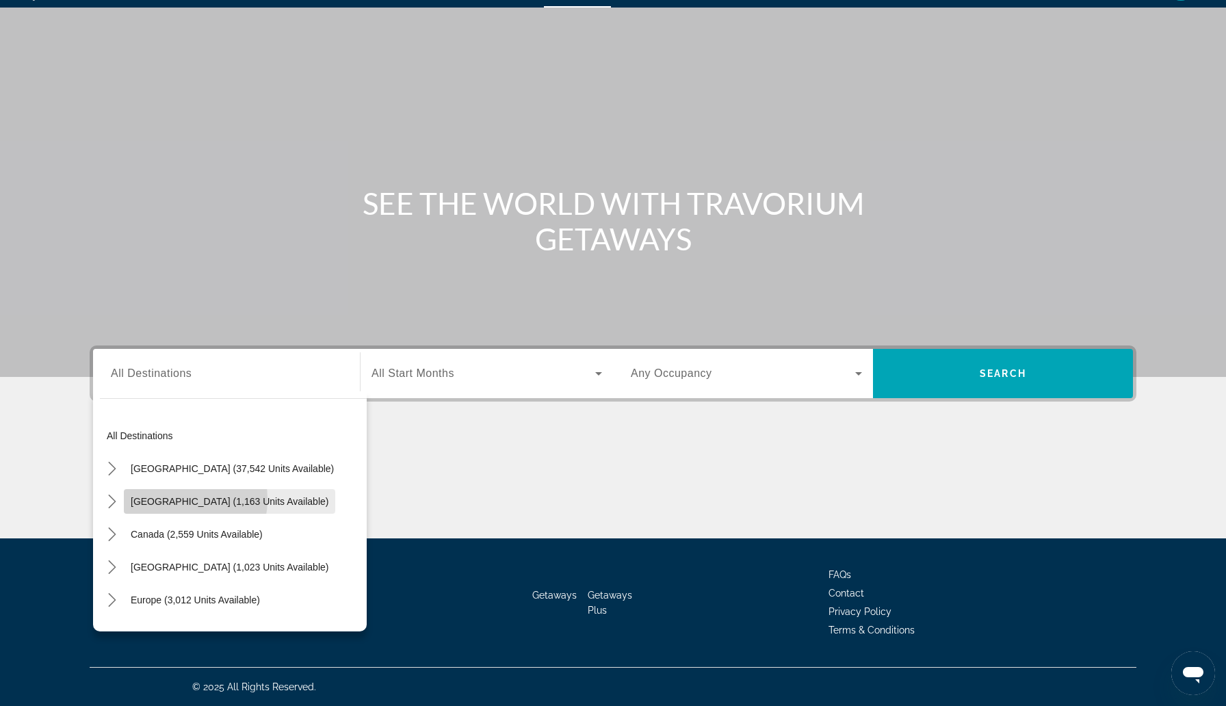
click at [172, 499] on span "[GEOGRAPHIC_DATA] (1,163 units available)" at bounding box center [230, 501] width 198 height 11
type input "**********"
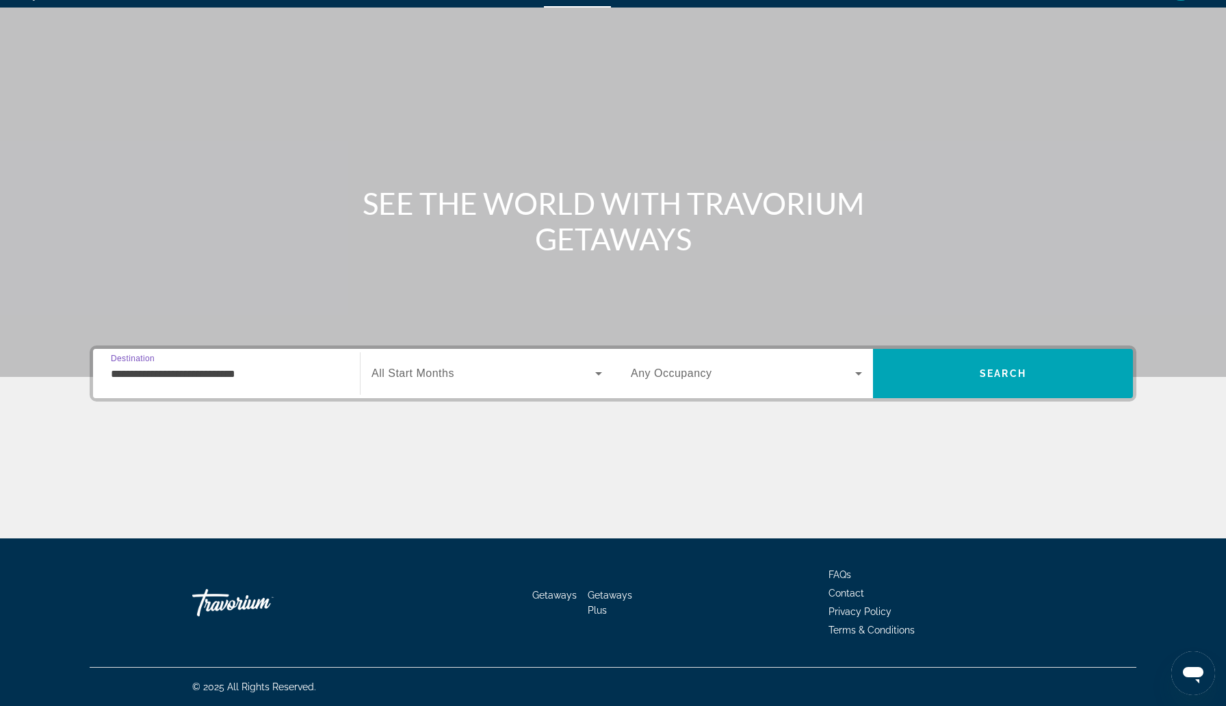
click at [599, 371] on icon "Search widget" at bounding box center [598, 373] width 16 height 16
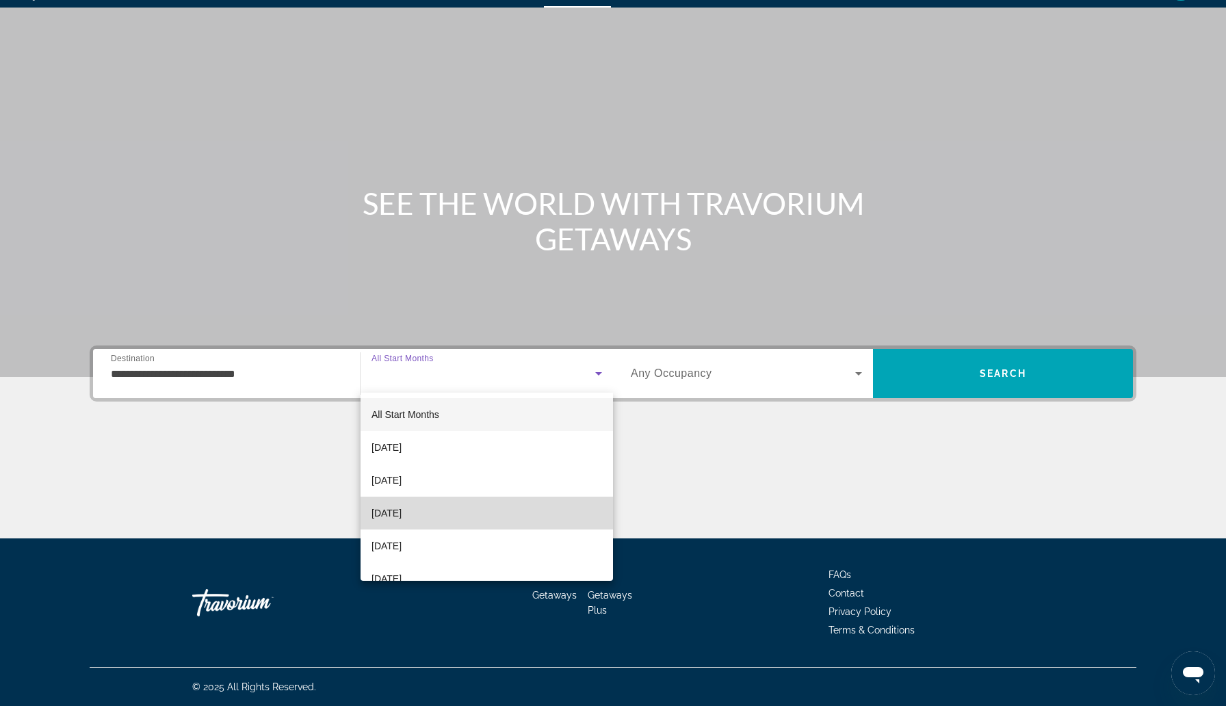
click at [401, 518] on span "[DATE]" at bounding box center [386, 513] width 30 height 16
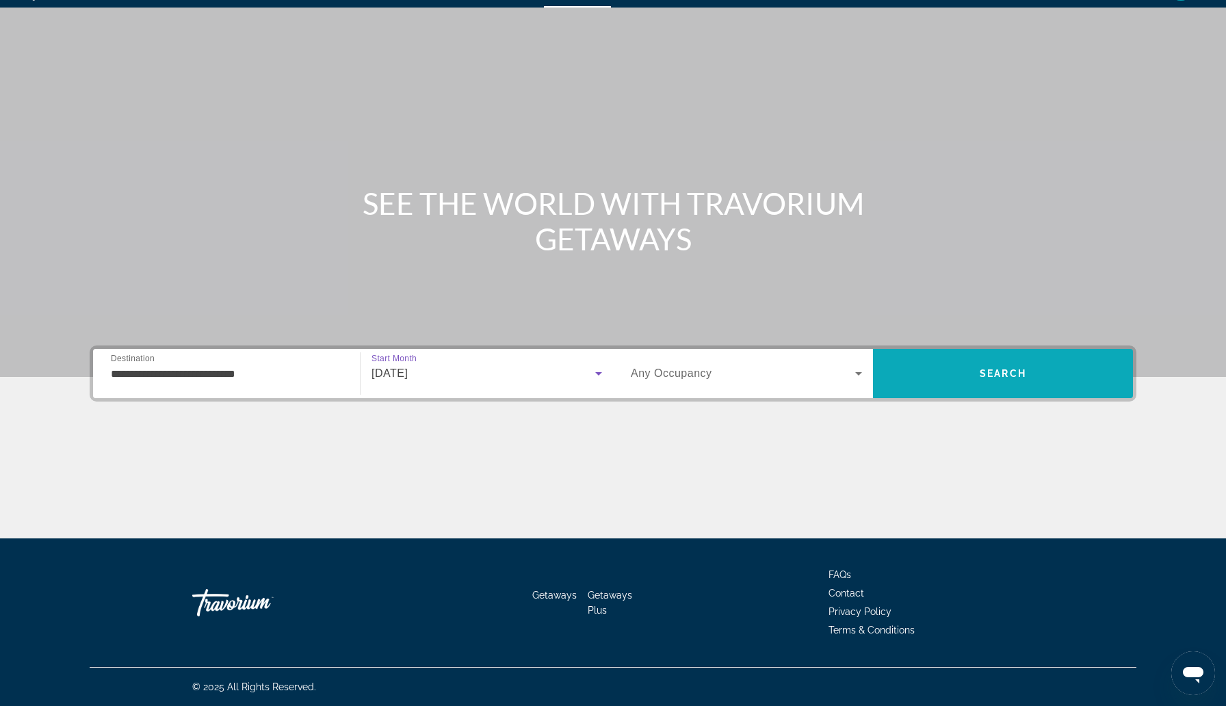
click at [931, 379] on span "Search" at bounding box center [1003, 373] width 260 height 33
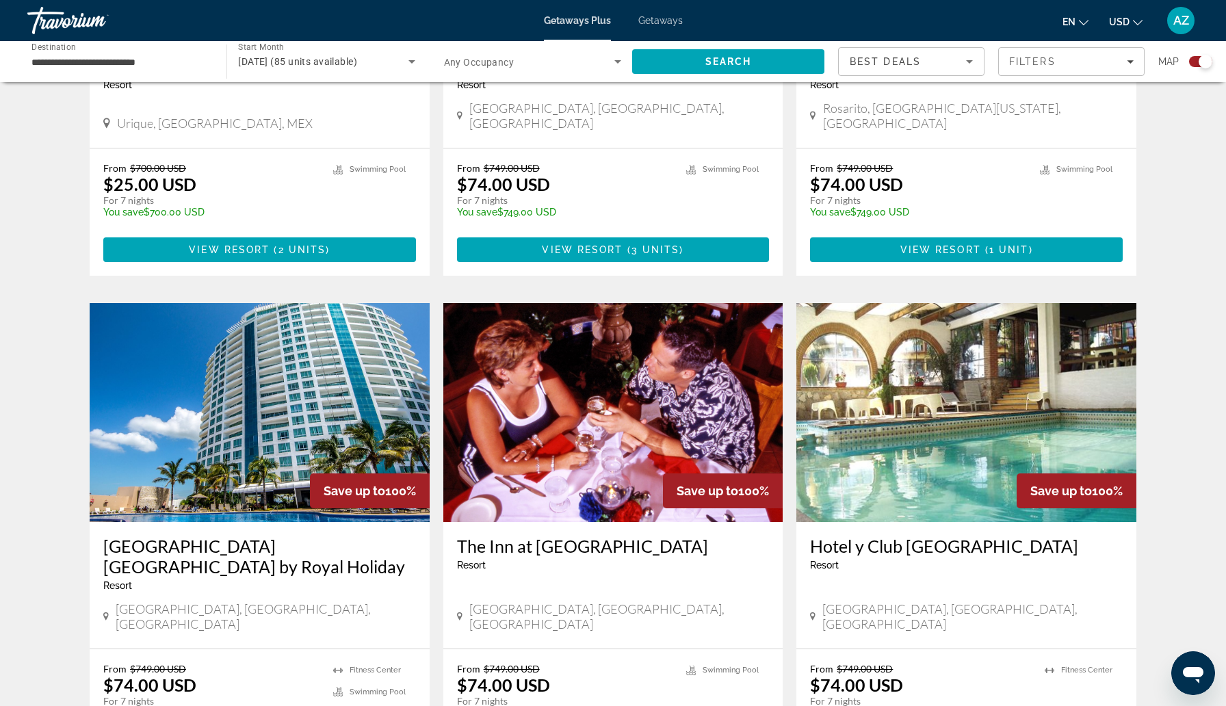
scroll to position [732, 0]
